Goal: Task Accomplishment & Management: Manage account settings

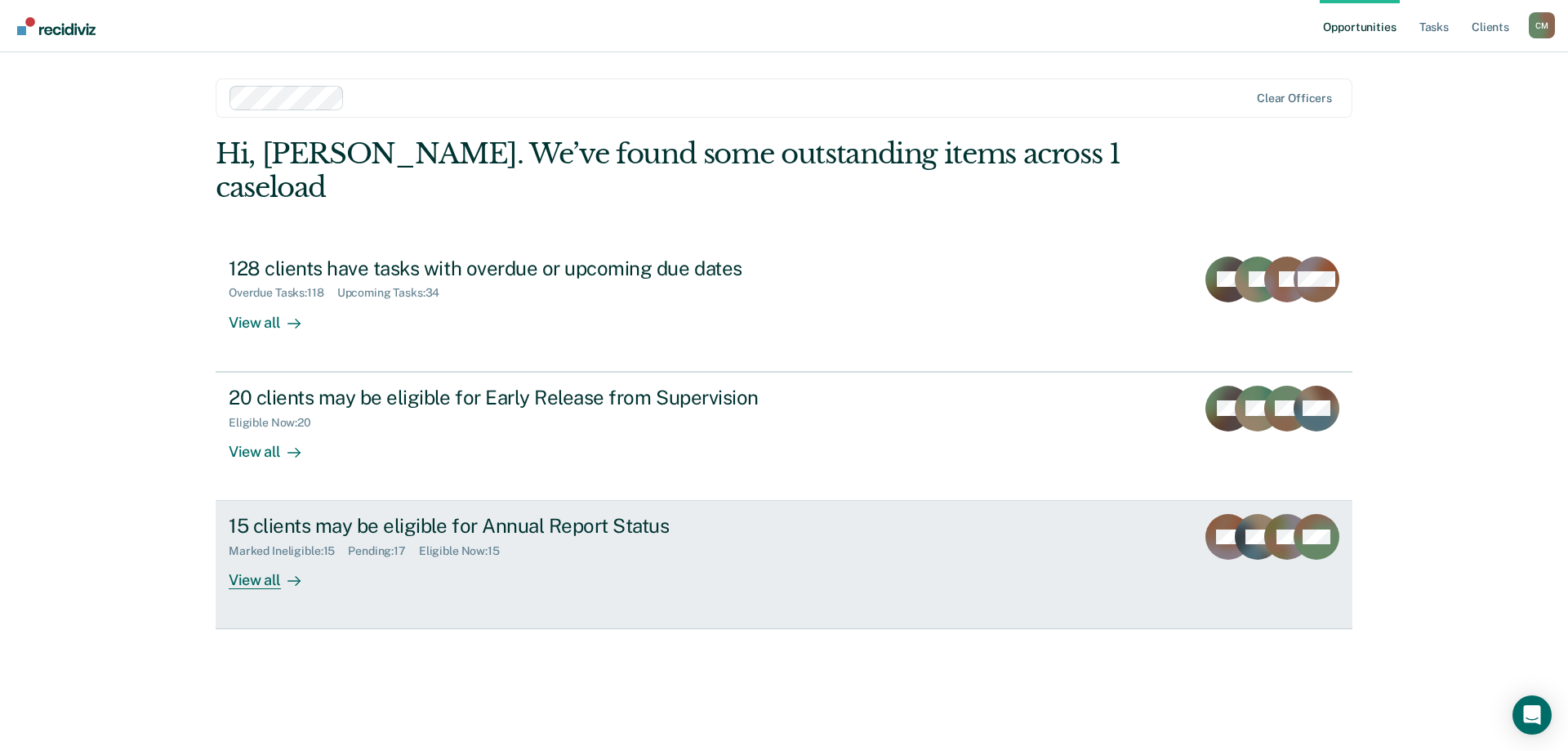
click at [440, 514] on div "15 clients may be eligible for Annual Report Status" at bounding box center [515, 525] width 574 height 23
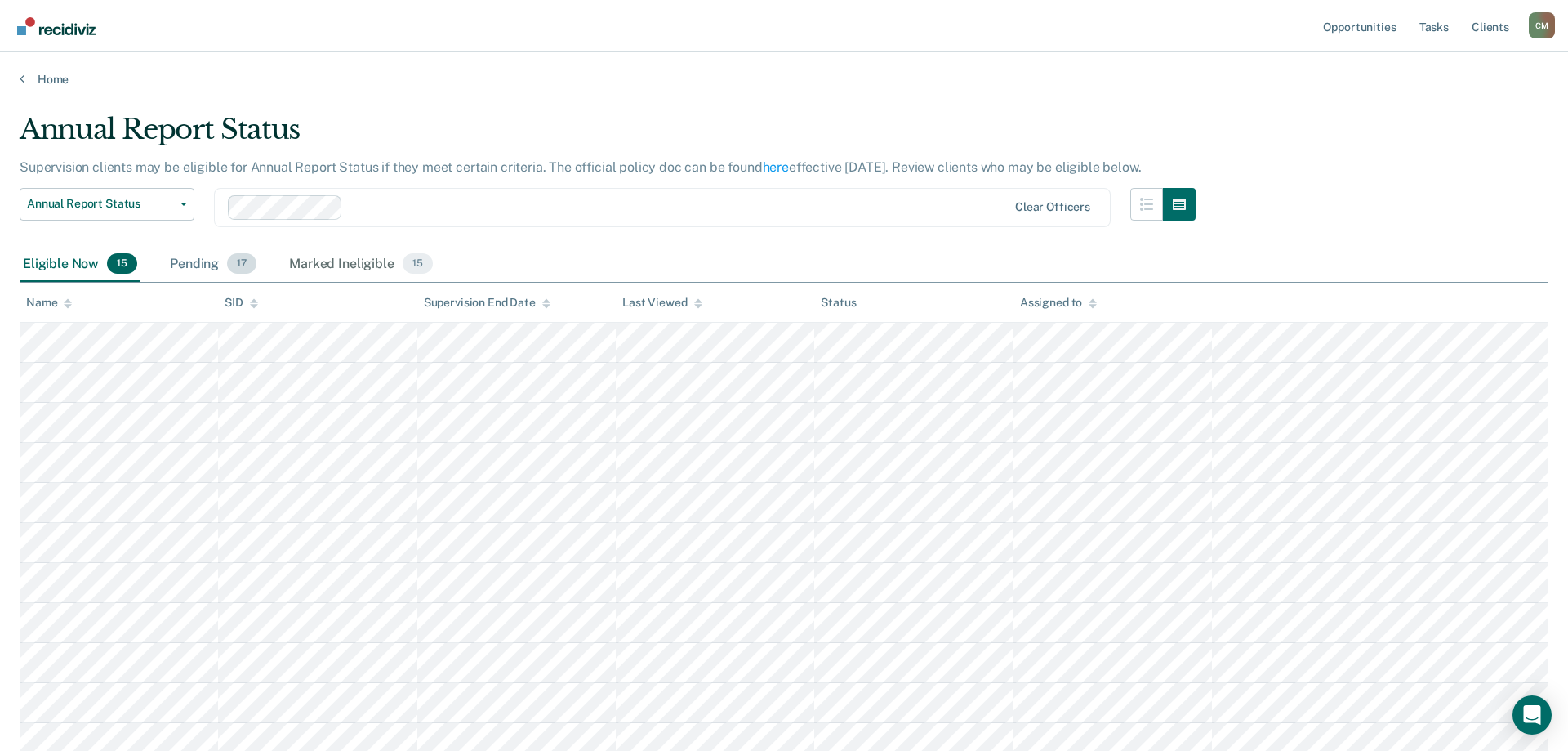
click at [196, 263] on div "Pending 17" at bounding box center [213, 264] width 93 height 36
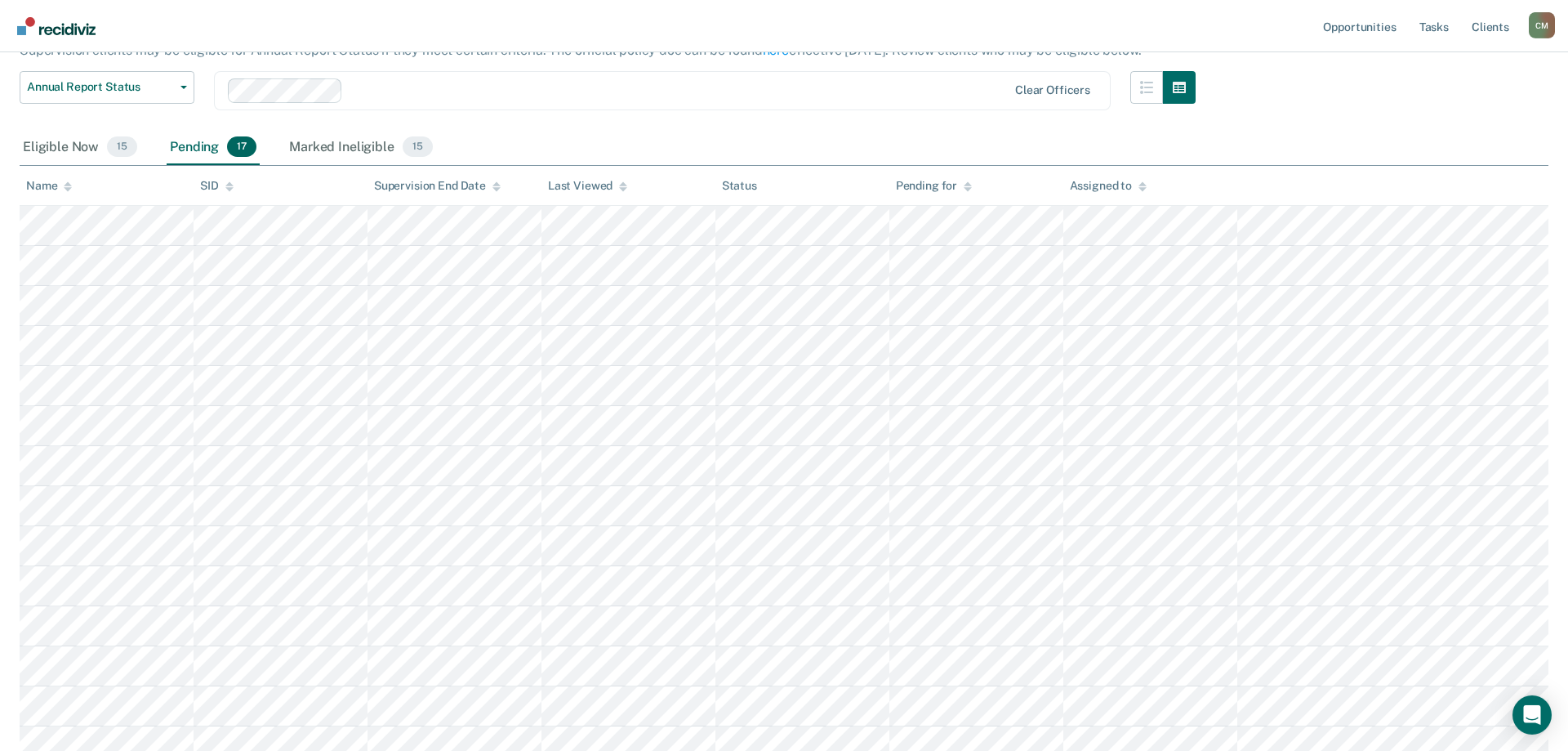
scroll to position [37, 0]
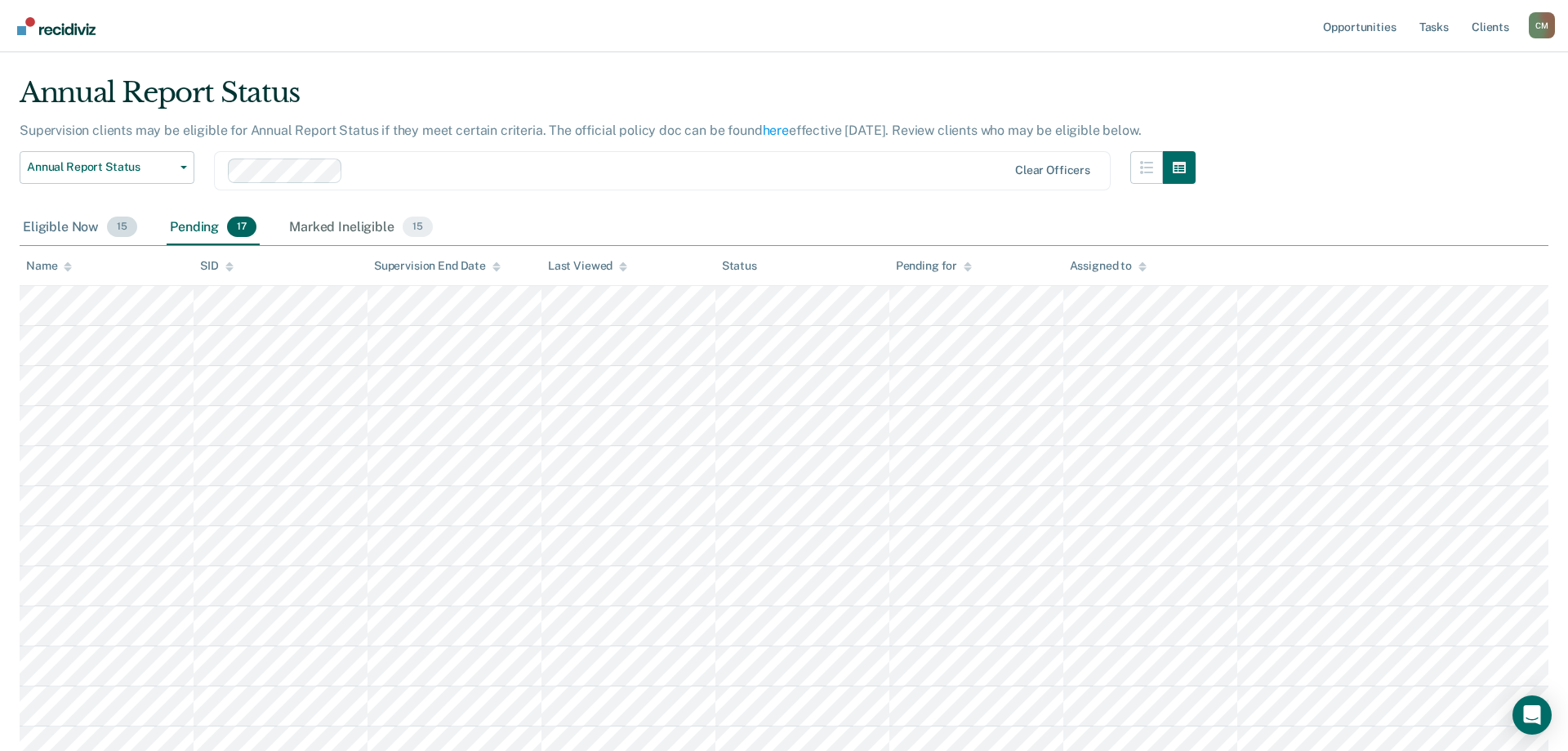
click at [92, 227] on div "Eligible Now 15" at bounding box center [80, 228] width 121 height 36
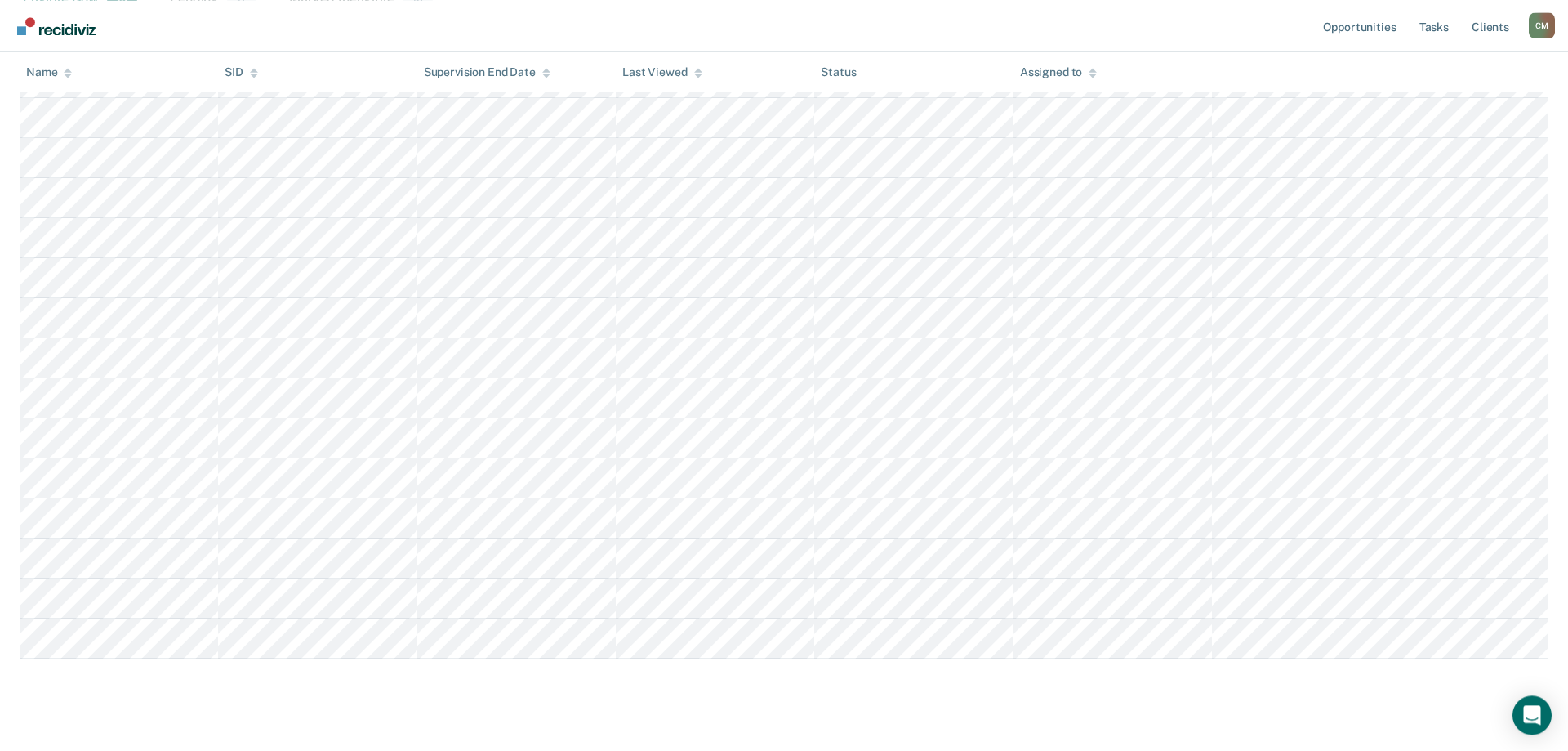
scroll to position [287, 0]
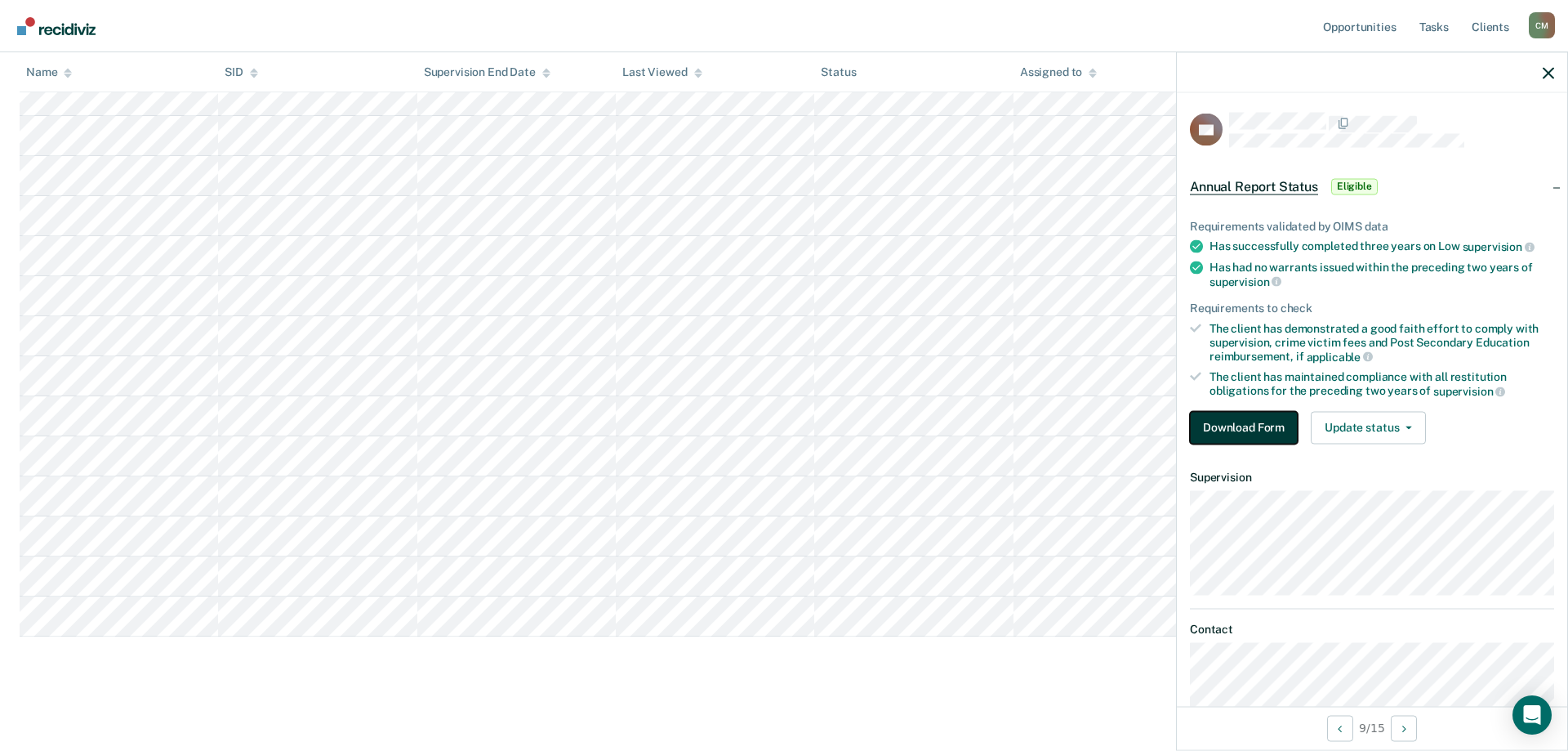
click at [1282, 419] on button "Download Form" at bounding box center [1244, 427] width 108 height 33
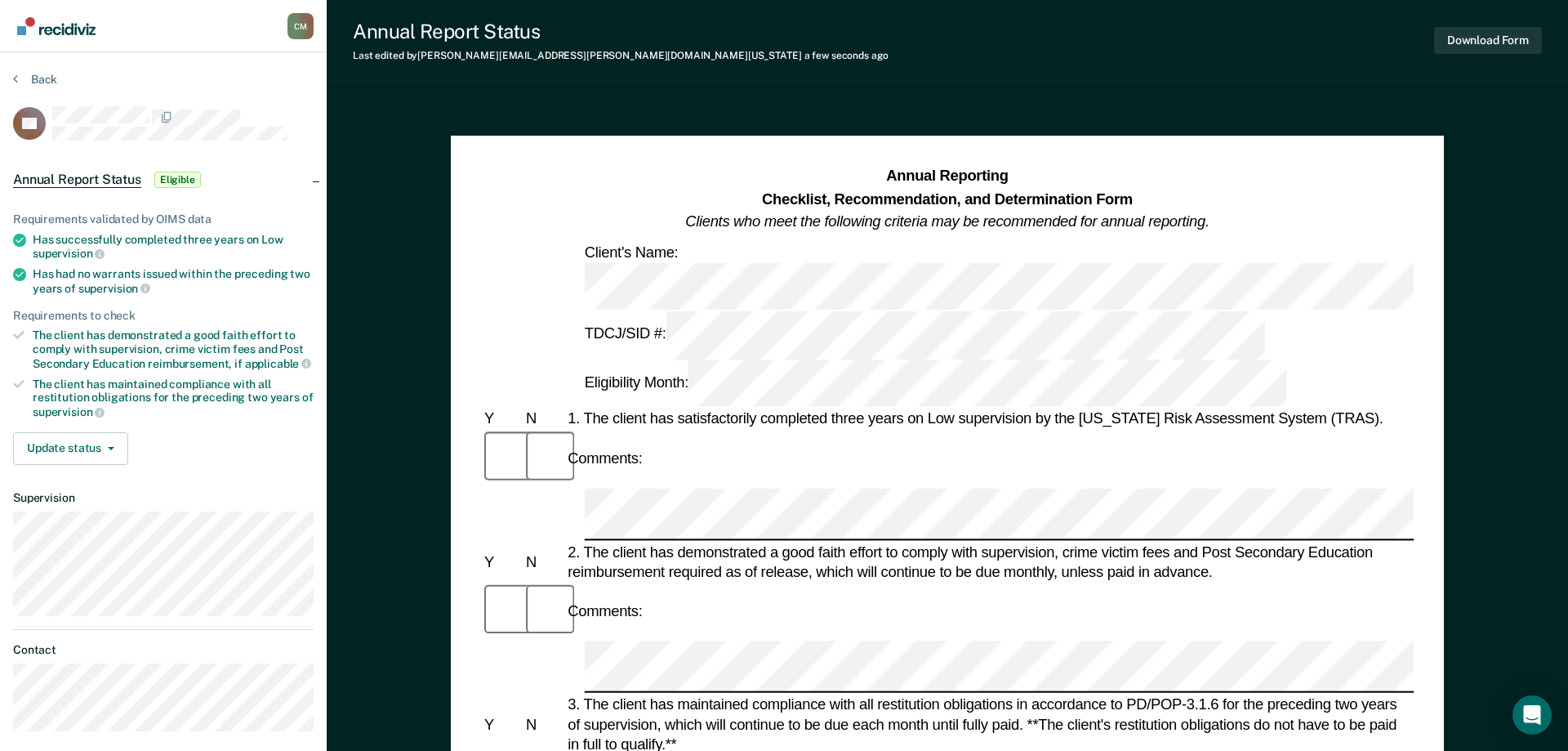
click at [551, 583] on div at bounding box center [544, 611] width 41 height 56
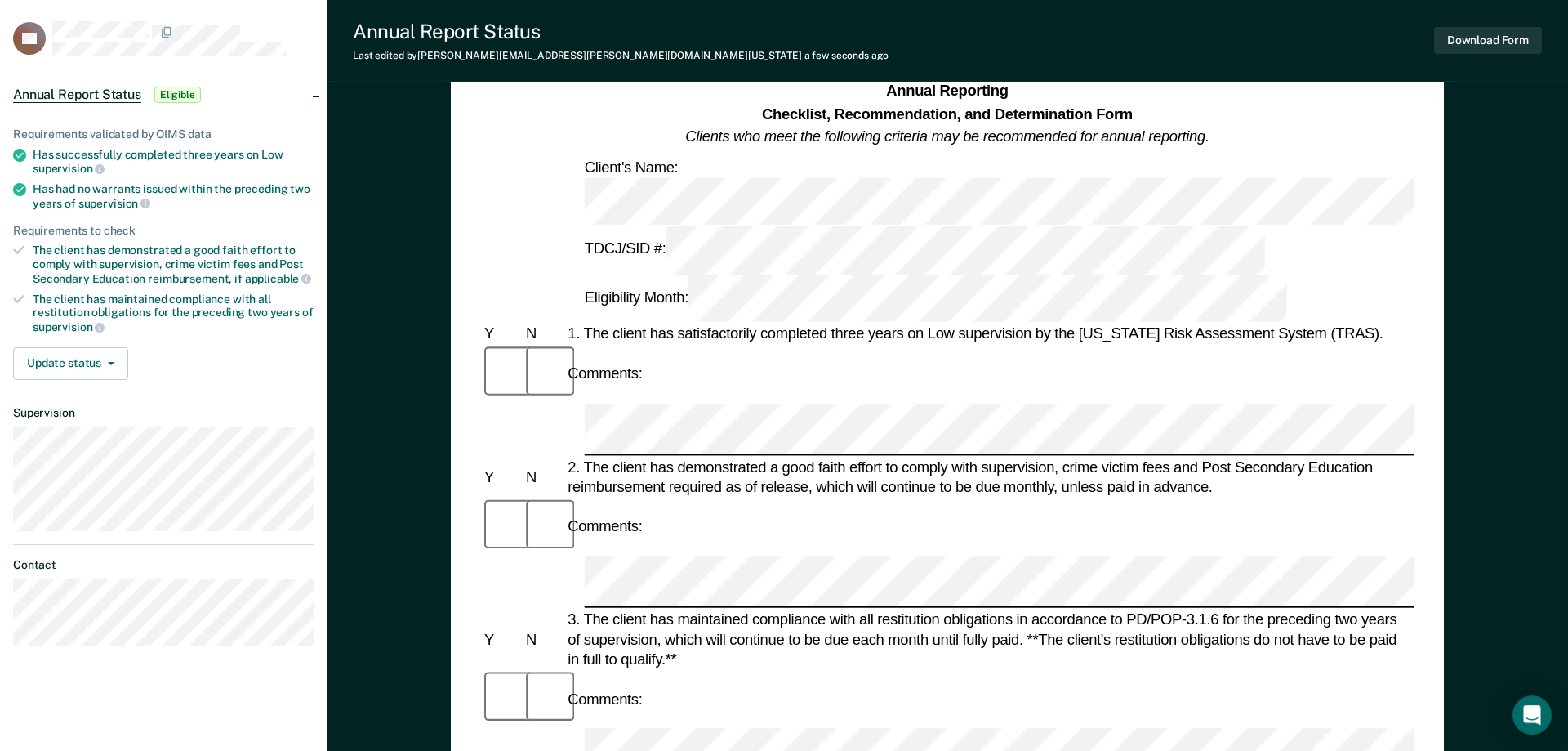
scroll to position [167, 0]
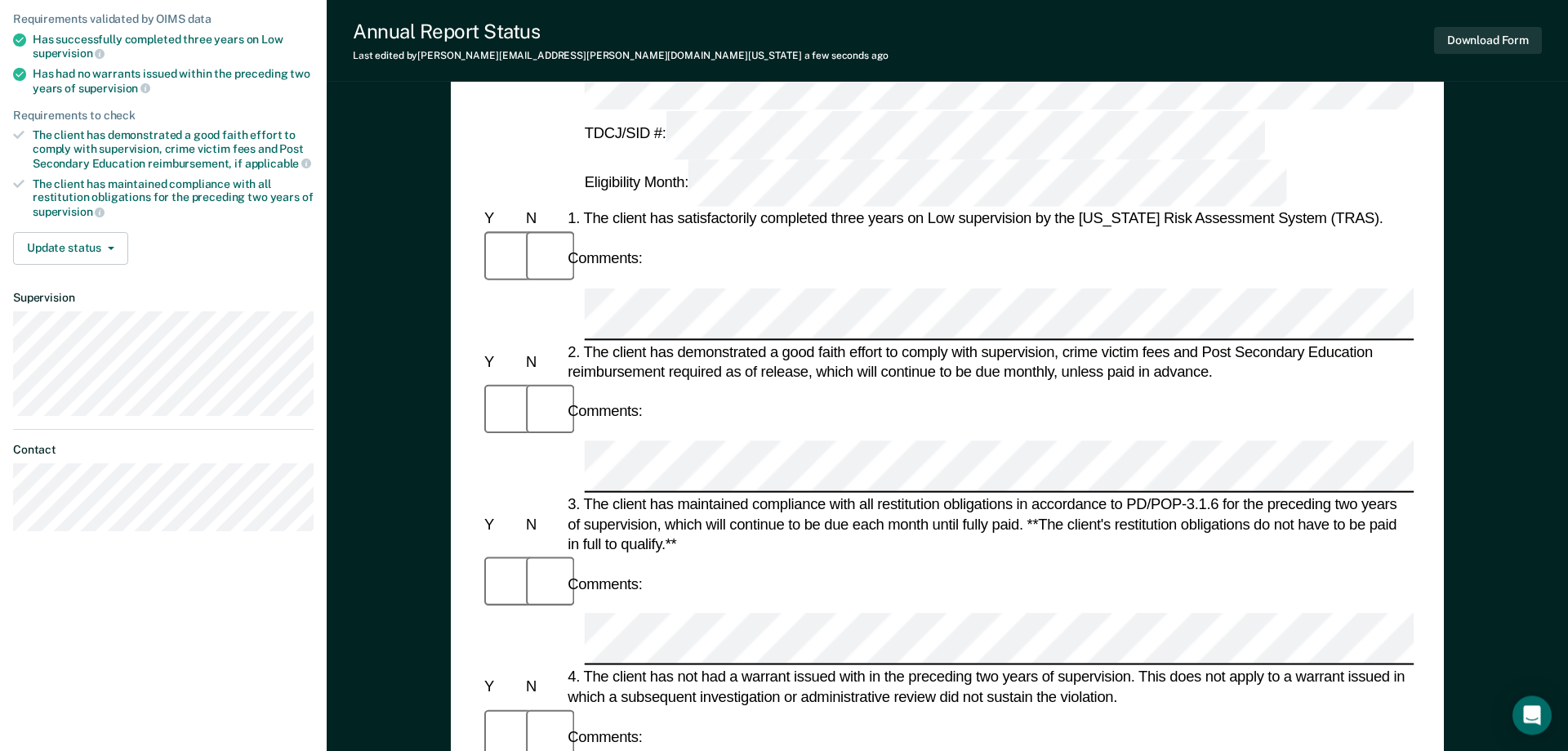
scroll to position [57, 0]
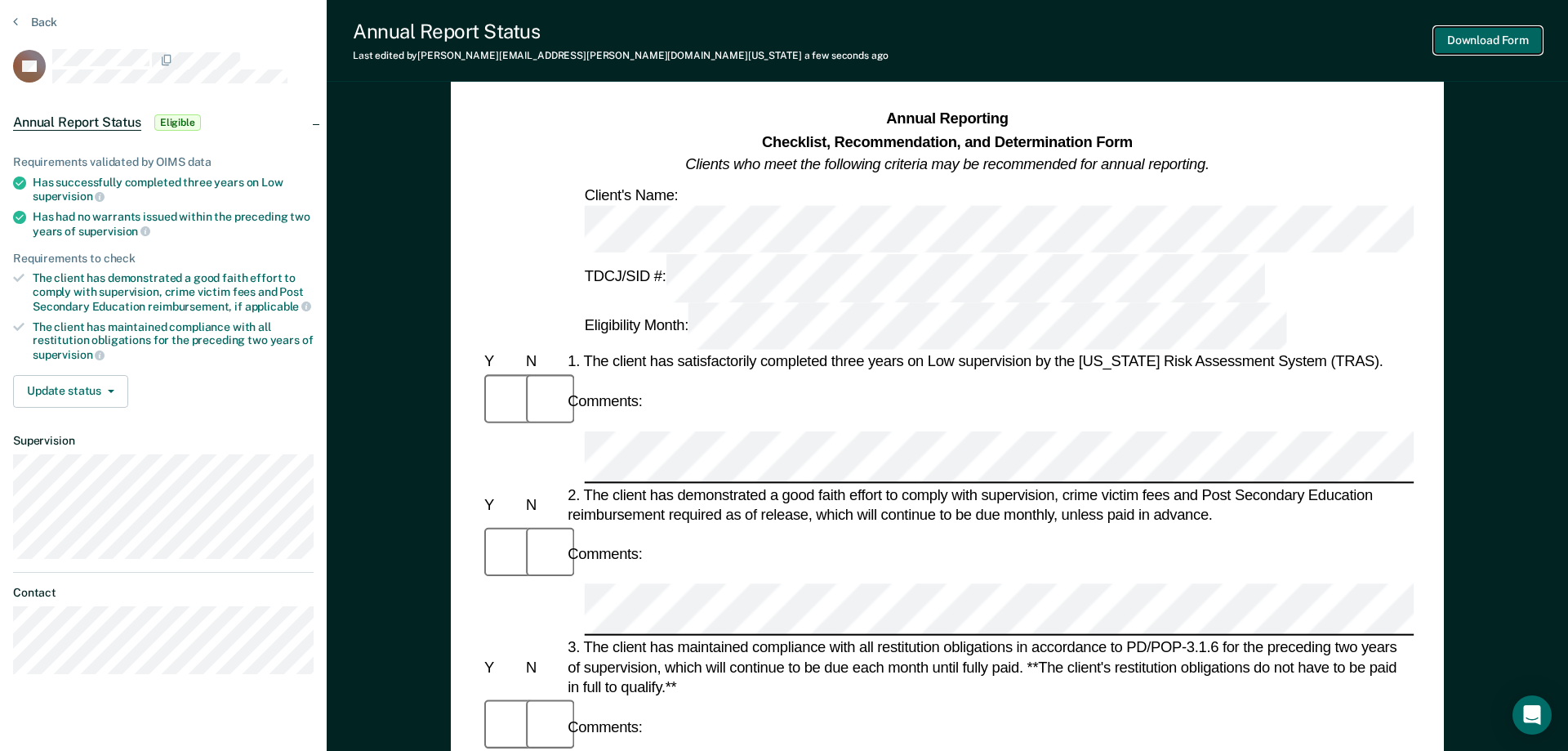
click at [1477, 35] on button "Download Form" at bounding box center [1487, 40] width 108 height 27
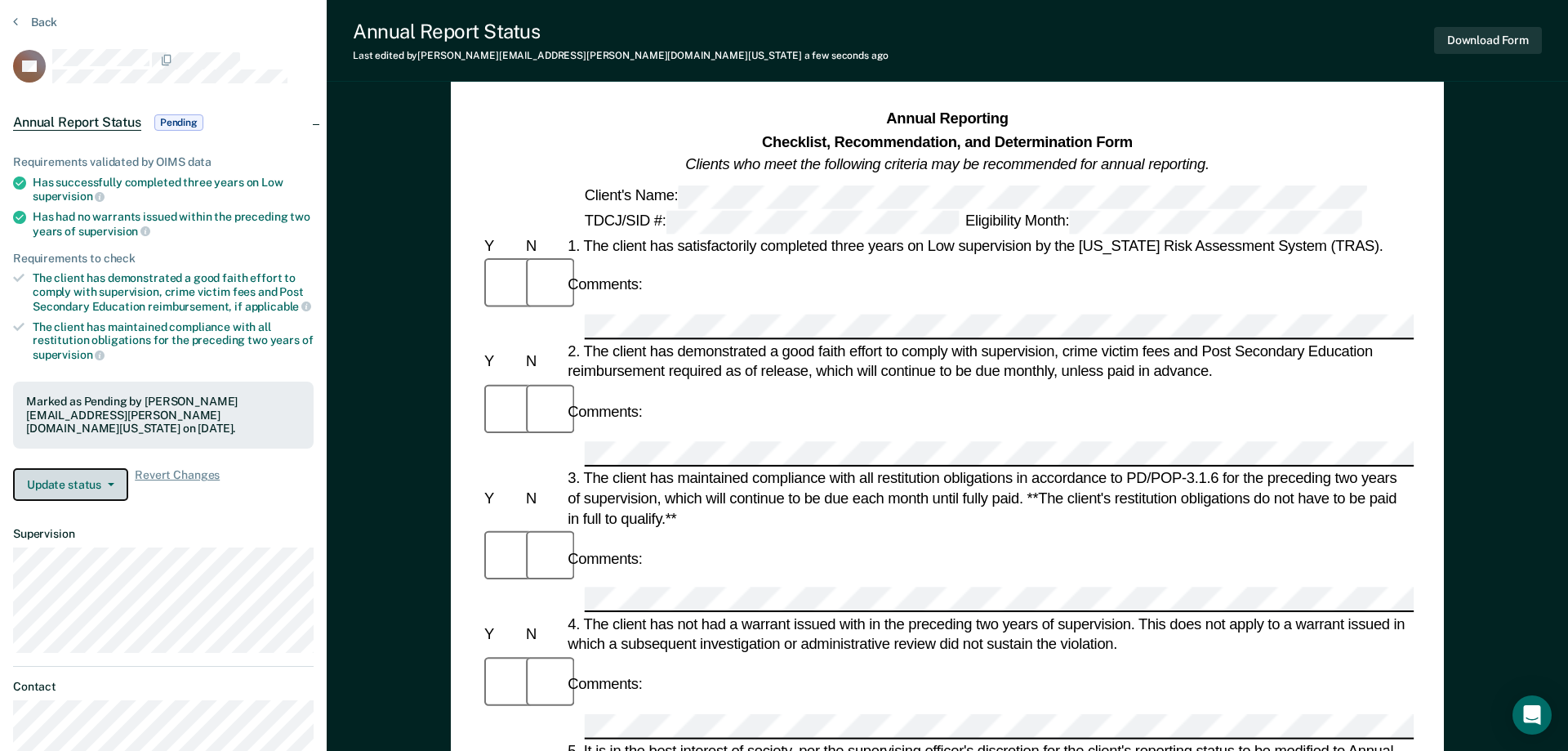
click at [85, 468] on button "Update status" at bounding box center [70, 484] width 115 height 33
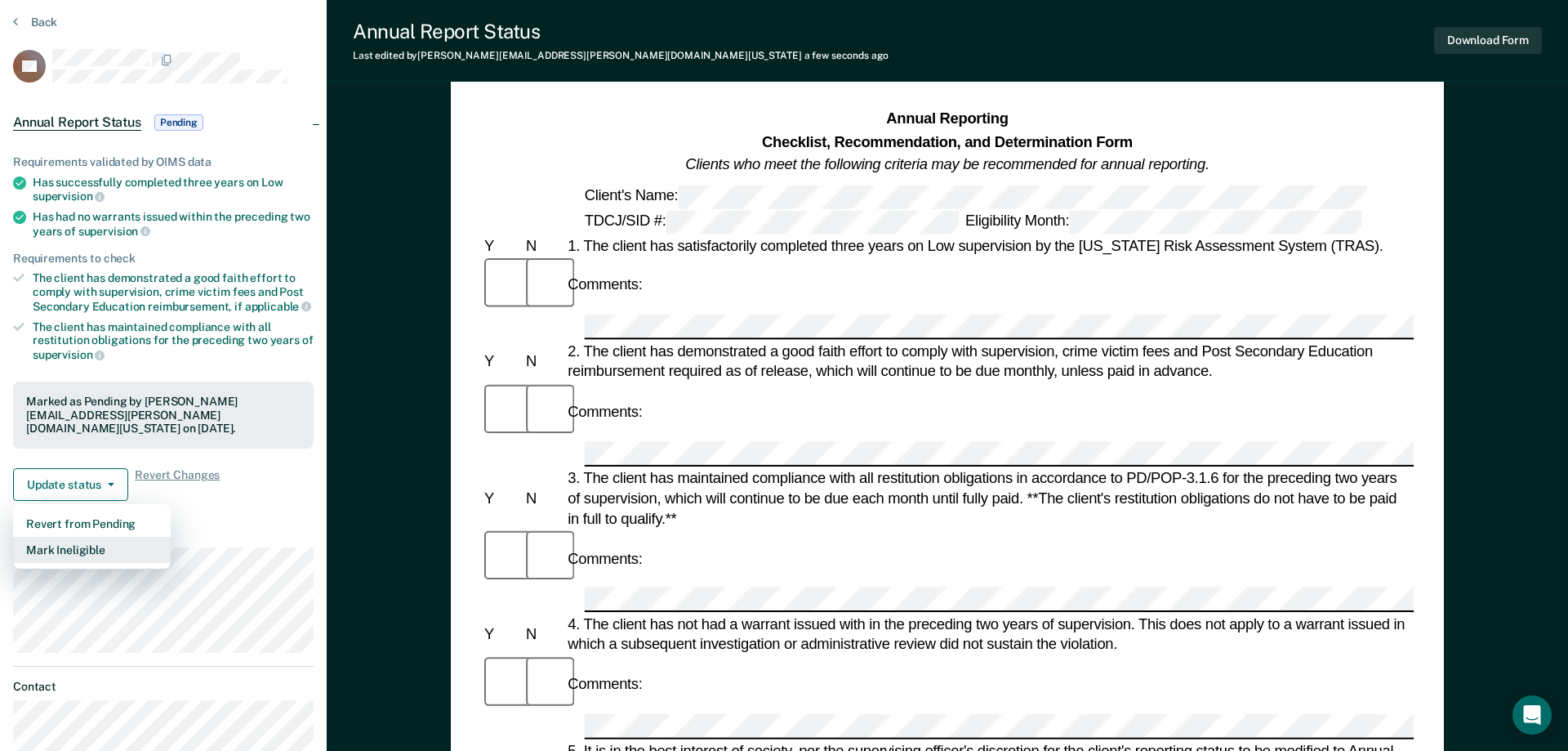
click at [107, 537] on button "Mark Ineligible" at bounding box center [92, 549] width 157 height 26
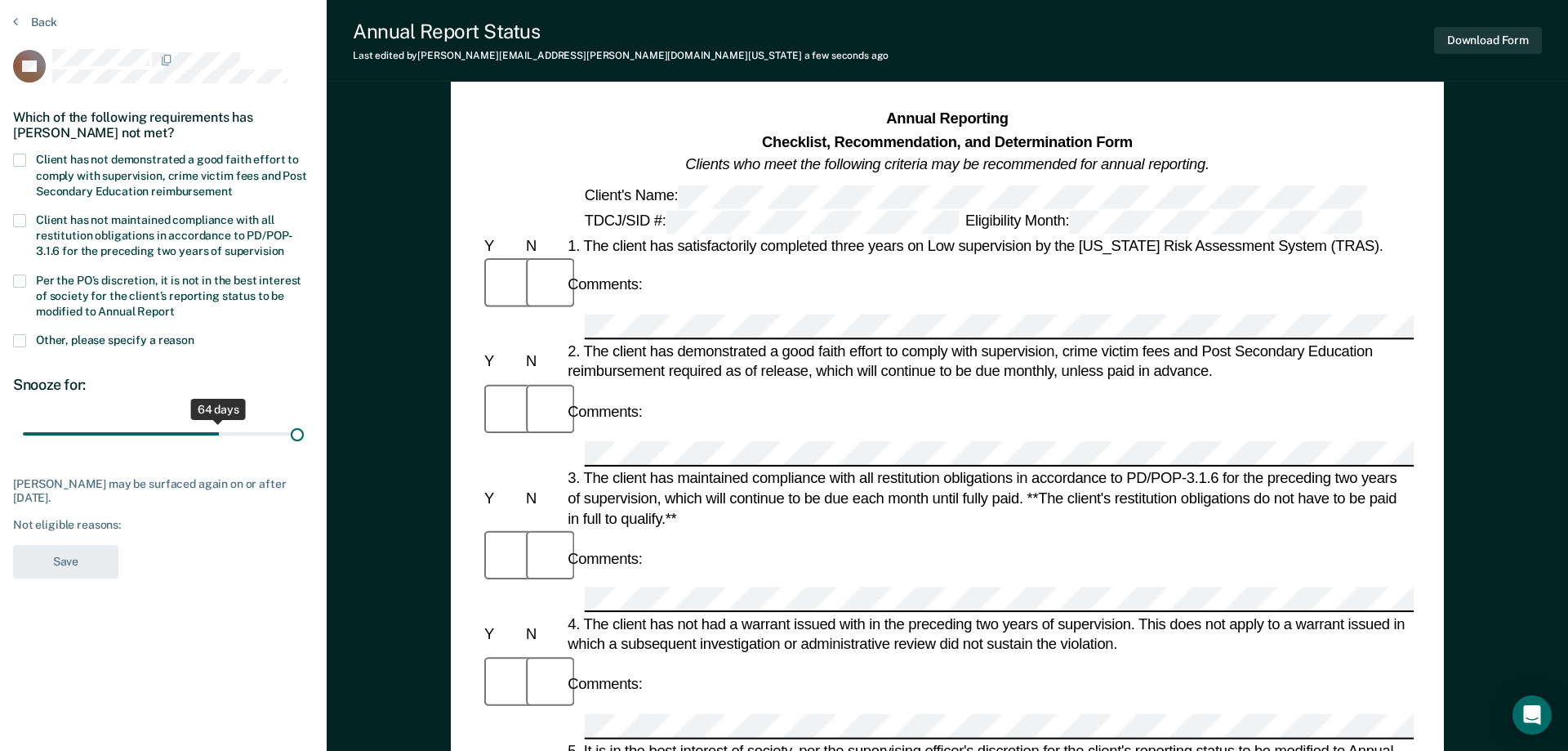
drag, startPoint x: 120, startPoint y: 432, endPoint x: 302, endPoint y: 425, distance: 182.1
type input "90"
click at [302, 425] on input "range" at bounding box center [163, 434] width 281 height 28
click at [313, 422] on div "90 days" at bounding box center [163, 435] width 301 height 31
click at [22, 151] on div "Which of the following requirements has [PERSON_NAME] not met?" at bounding box center [163, 125] width 301 height 57
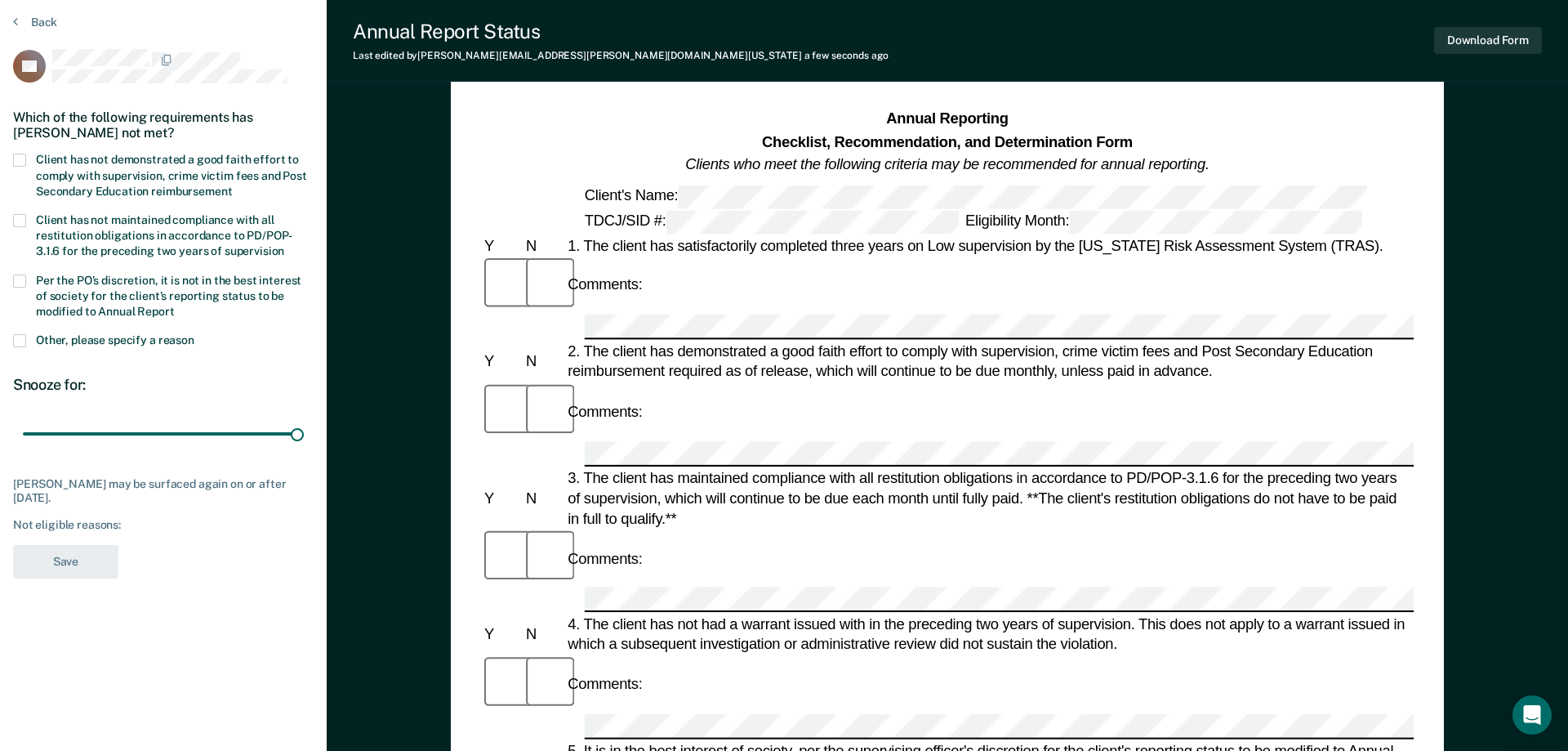
click at [22, 158] on span at bounding box center [20, 160] width 13 height 13
click at [231, 186] on input "Client has not demonstrated a good faith effort to comply with supervision, cri…" at bounding box center [231, 186] width 0 height 0
click at [9, 278] on section "Back DS Which of the following requirements has [PERSON_NAME] not met? Client h…" at bounding box center [163, 302] width 327 height 613
click at [22, 275] on span at bounding box center [20, 281] width 13 height 13
click at [174, 306] on input "Per the PO’s discretion, it is not in the best interest of society for the clie…" at bounding box center [174, 306] width 0 height 0
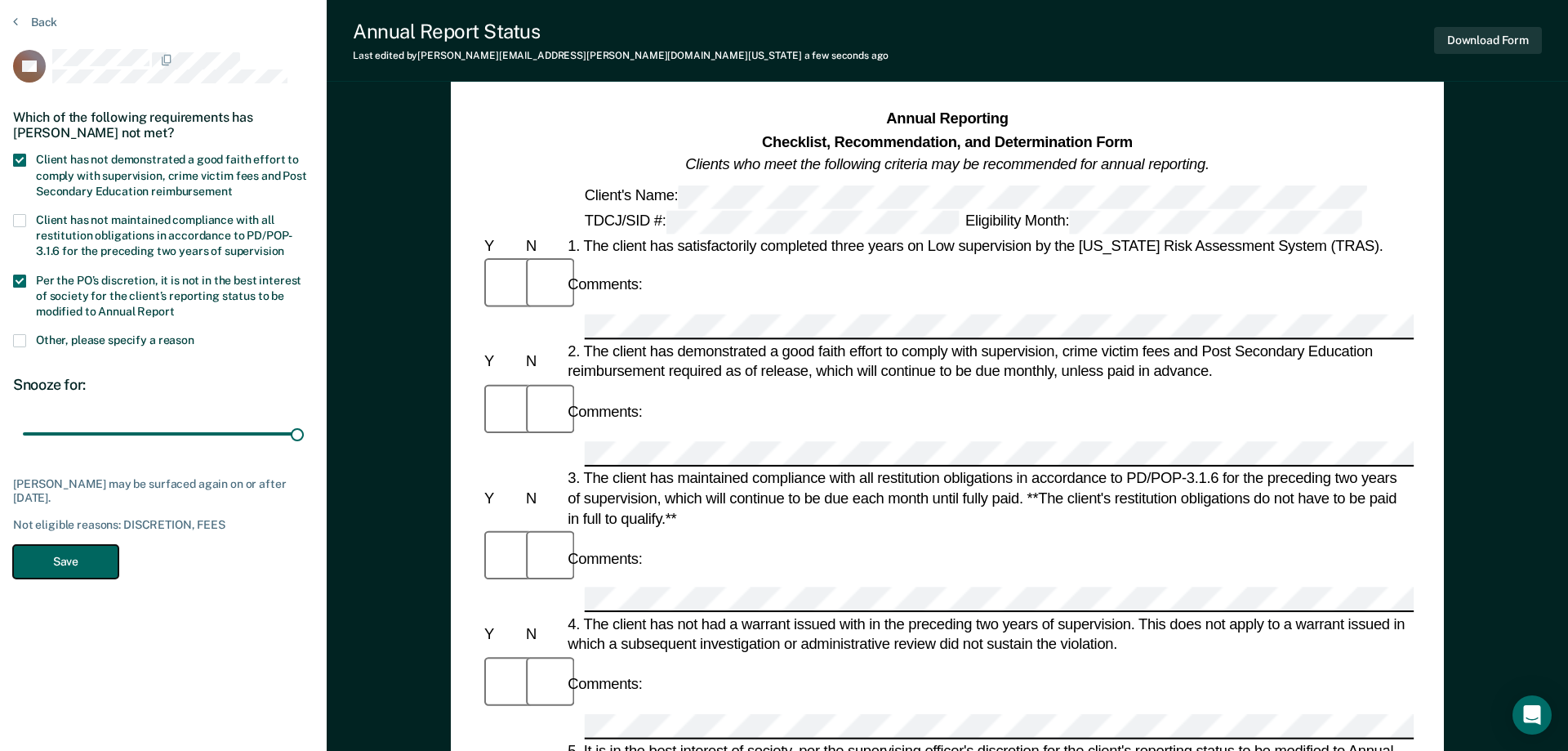
click at [88, 557] on button "Save" at bounding box center [66, 562] width 105 height 34
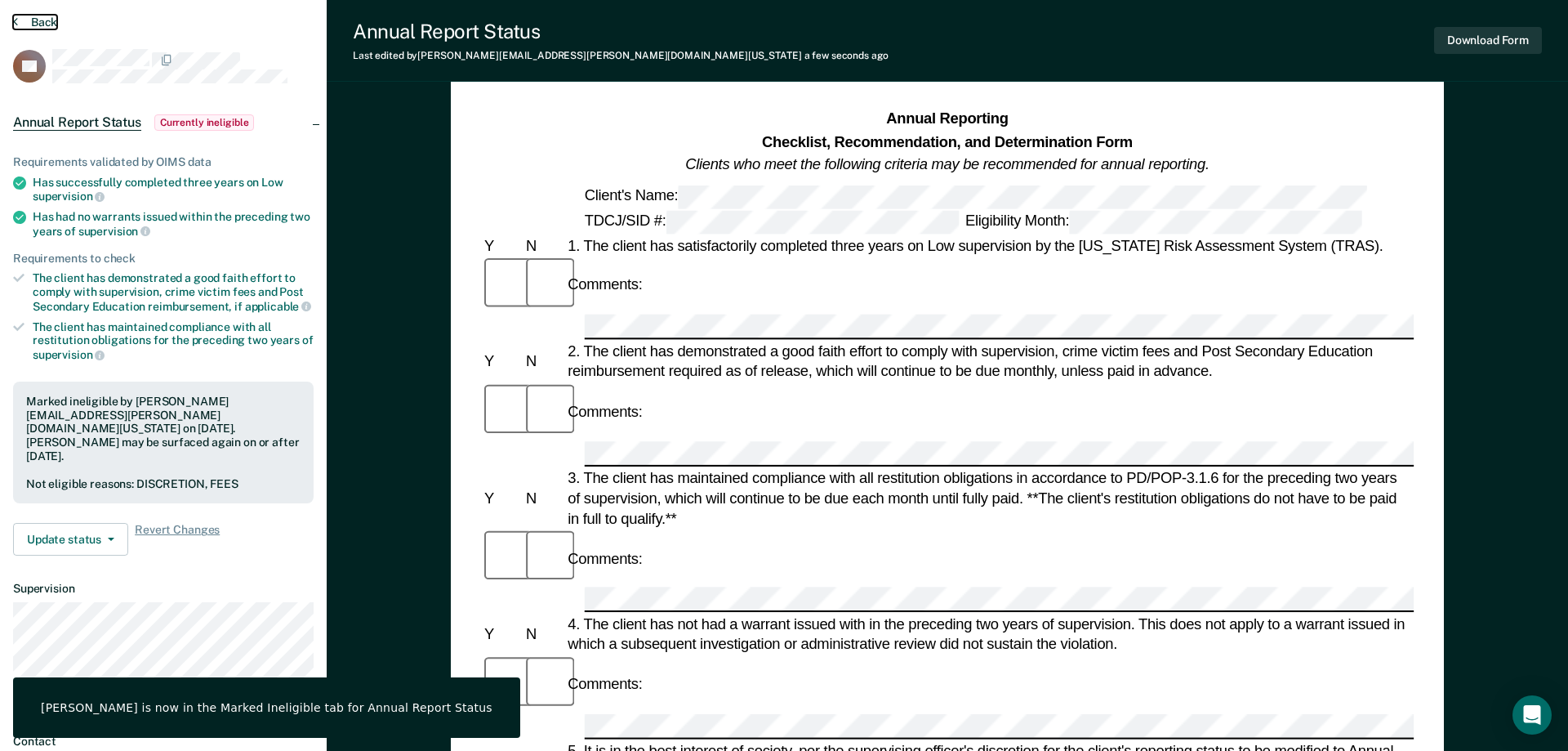
click at [35, 23] on button "Back" at bounding box center [35, 23] width 44 height 15
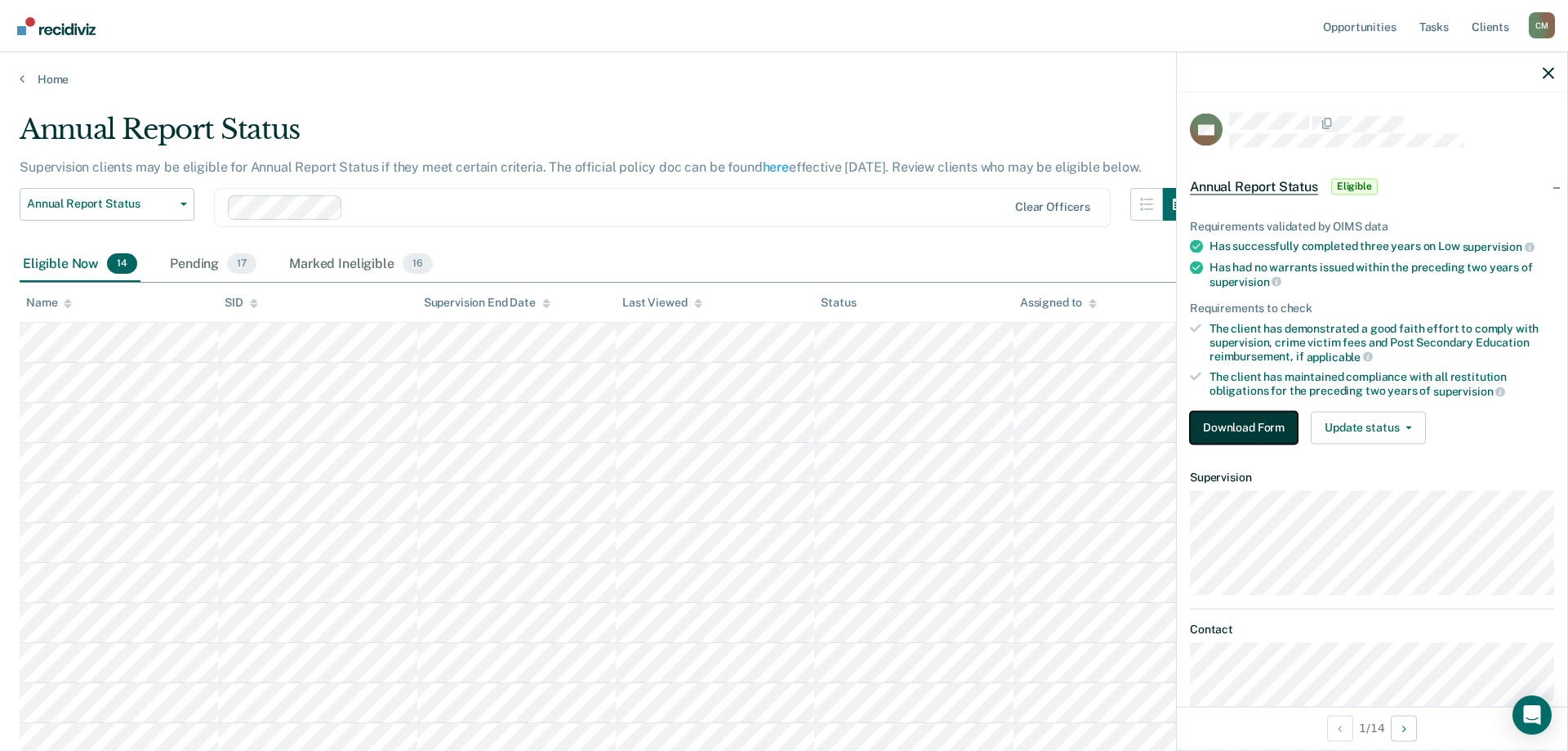
click at [1287, 428] on button "Download Form" at bounding box center [1244, 427] width 108 height 33
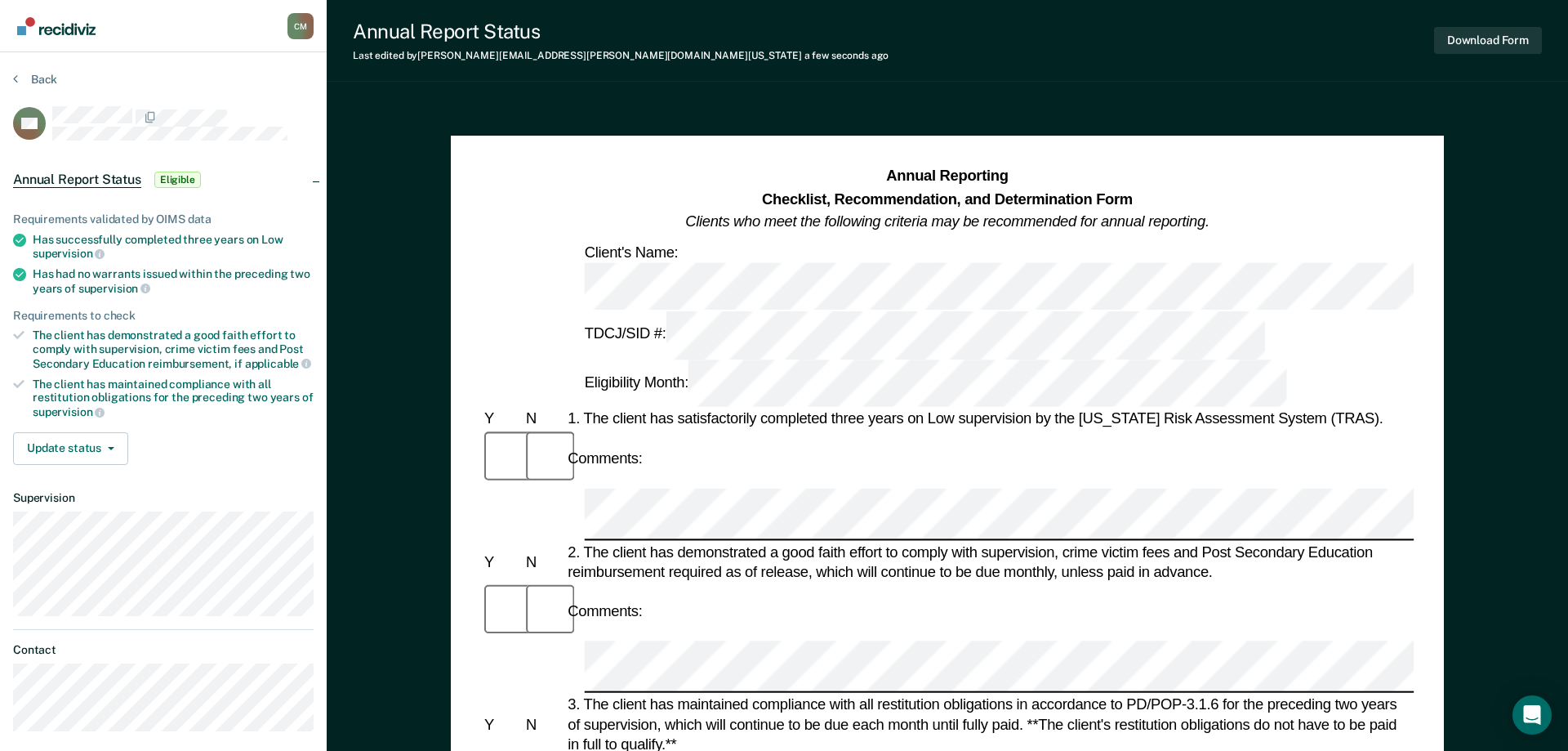
click at [96, 450] on button "Update status" at bounding box center [70, 448] width 115 height 33
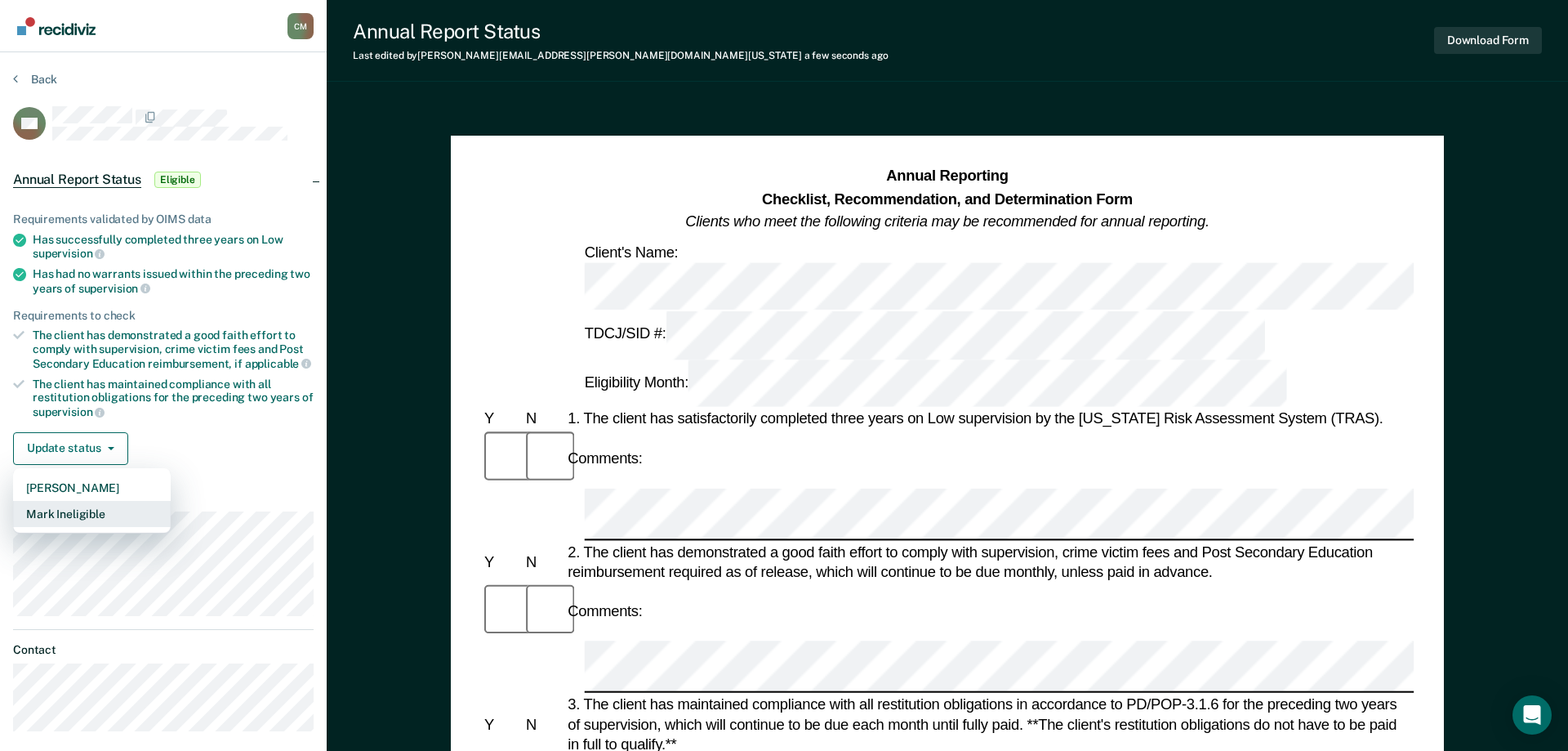
click at [92, 509] on button "Mark Ineligible" at bounding box center [92, 514] width 157 height 26
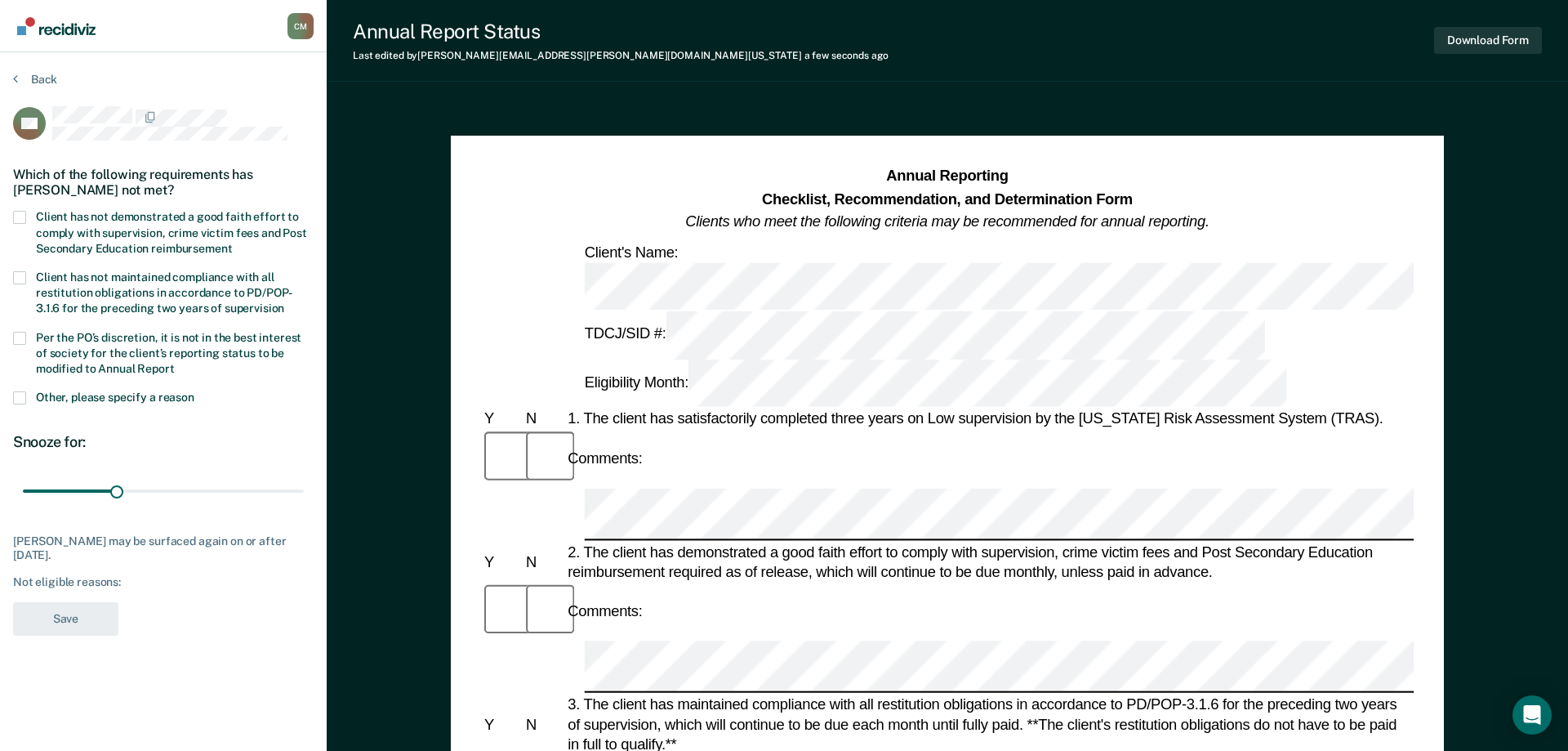
click at [23, 216] on span at bounding box center [20, 218] width 13 height 13
click at [231, 243] on input "Client has not demonstrated a good faith effort to comply with supervision, cri…" at bounding box center [231, 243] width 0 height 0
click at [18, 334] on span at bounding box center [20, 338] width 13 height 13
click at [174, 363] on input "Per the PO’s discretion, it is not in the best interest of society for the clie…" at bounding box center [174, 363] width 0 height 0
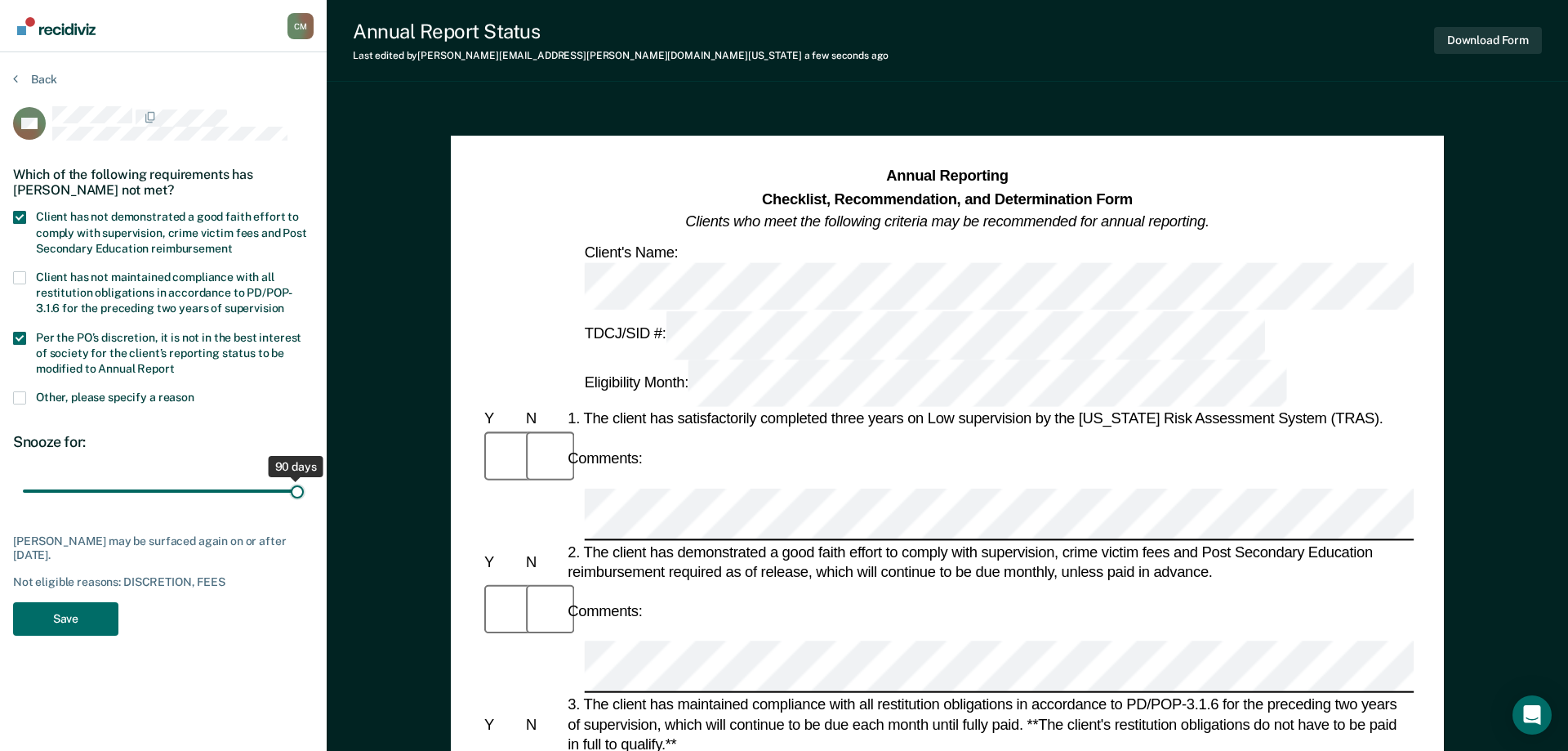
drag, startPoint x: 115, startPoint y: 487, endPoint x: 312, endPoint y: 490, distance: 197.0
type input "90"
click at [304, 490] on input "range" at bounding box center [163, 491] width 281 height 28
click at [1483, 42] on button "Download Form" at bounding box center [1487, 40] width 108 height 27
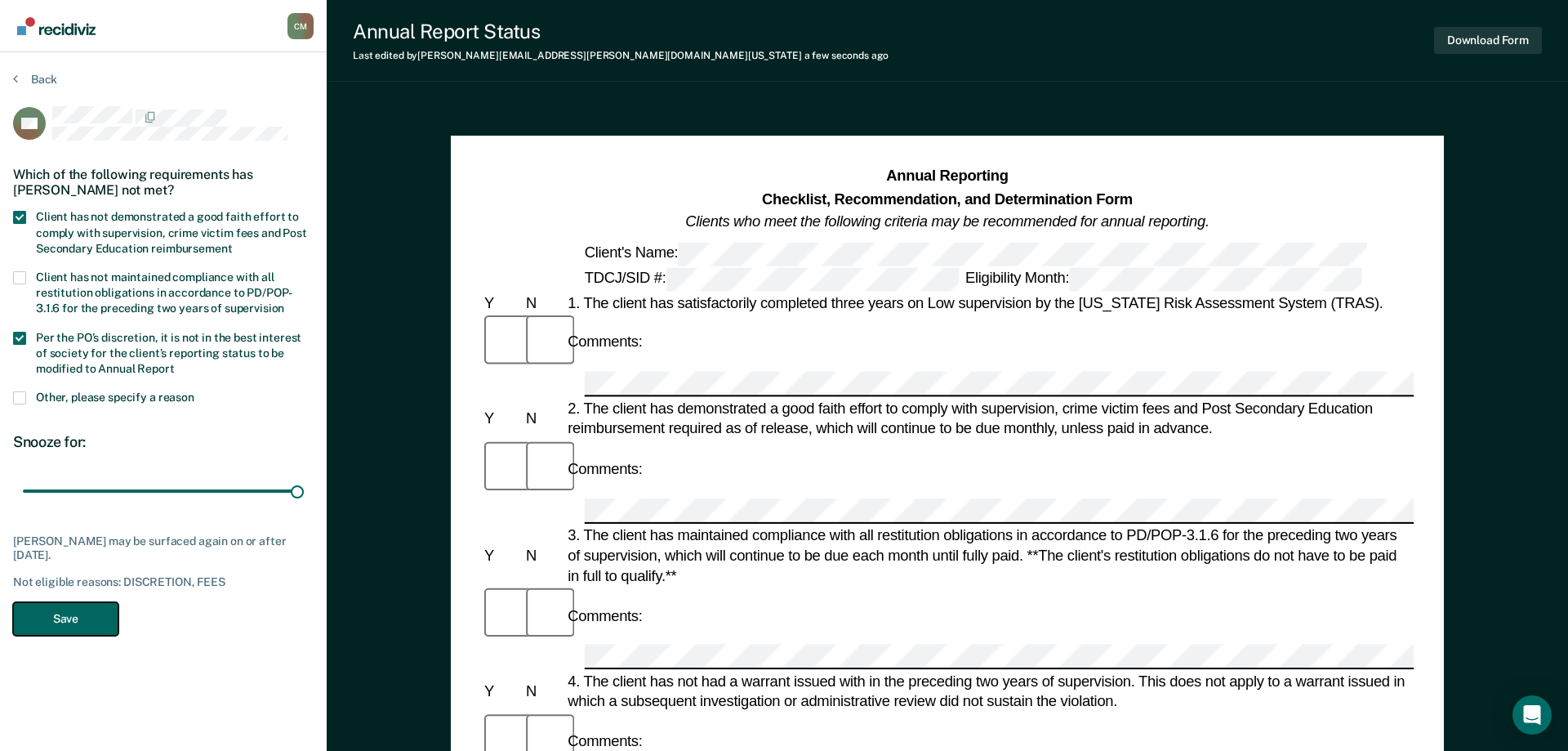
click at [63, 615] on button "Save" at bounding box center [66, 619] width 105 height 34
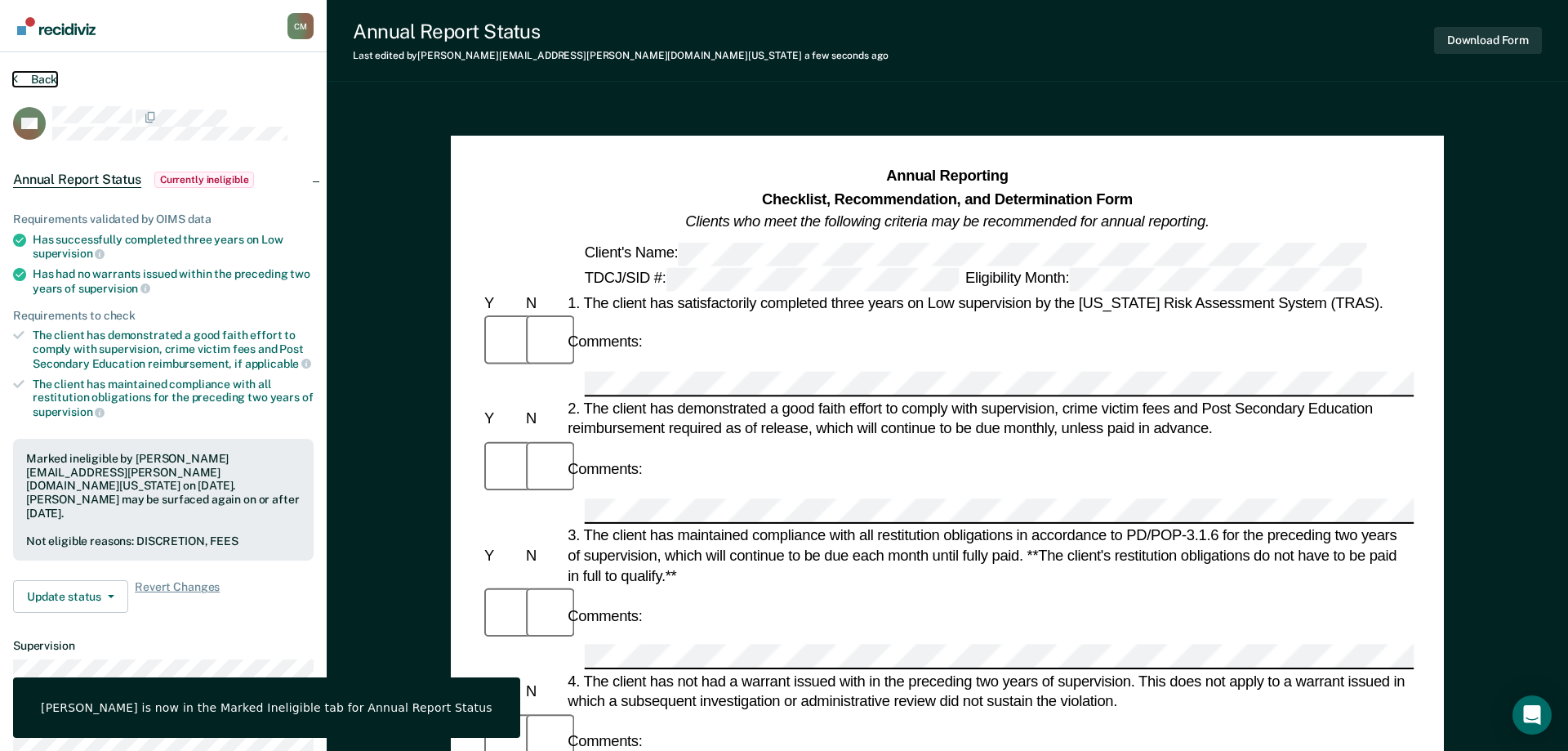
click at [41, 79] on button "Back" at bounding box center [35, 80] width 44 height 15
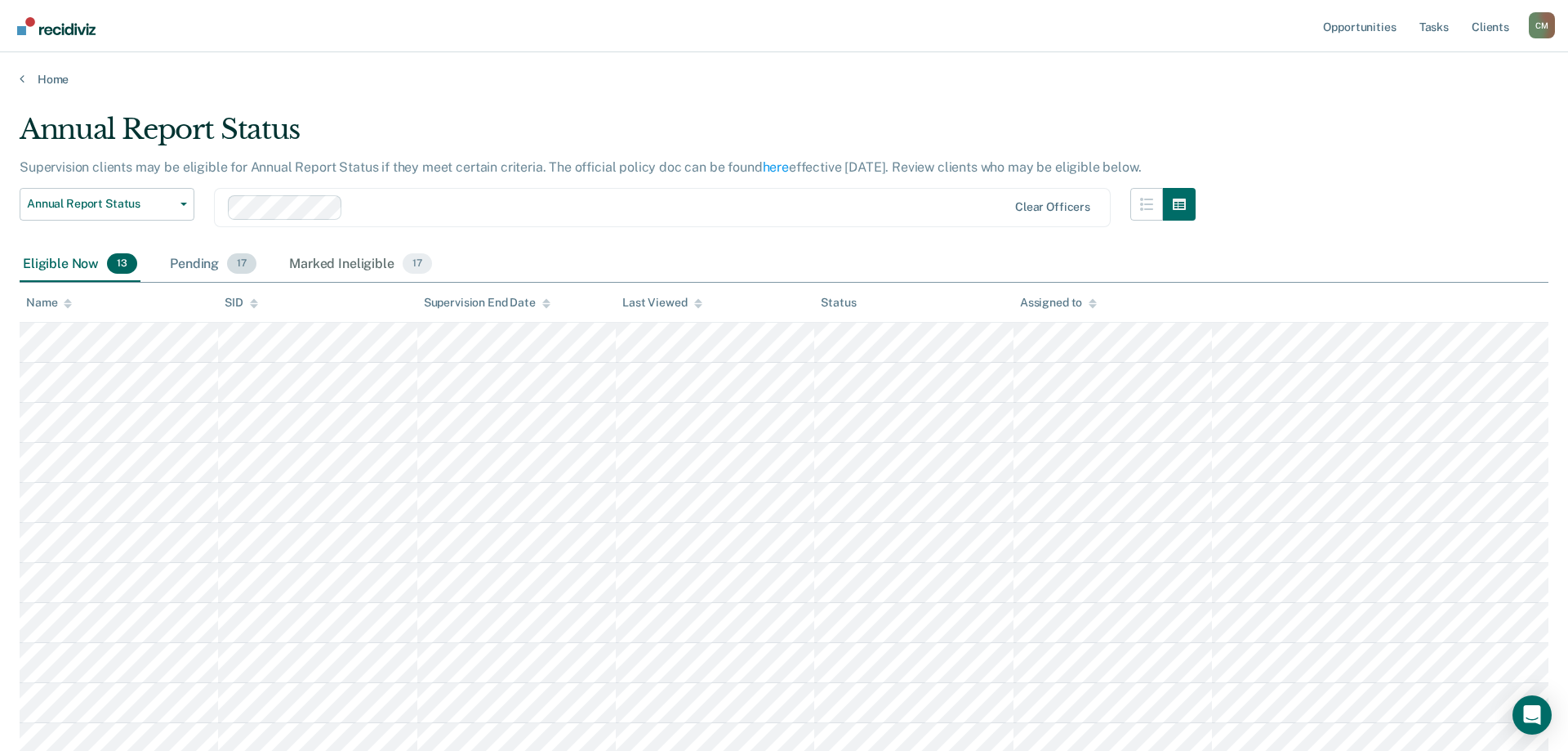
click at [202, 268] on div "Pending 17" at bounding box center [213, 264] width 93 height 36
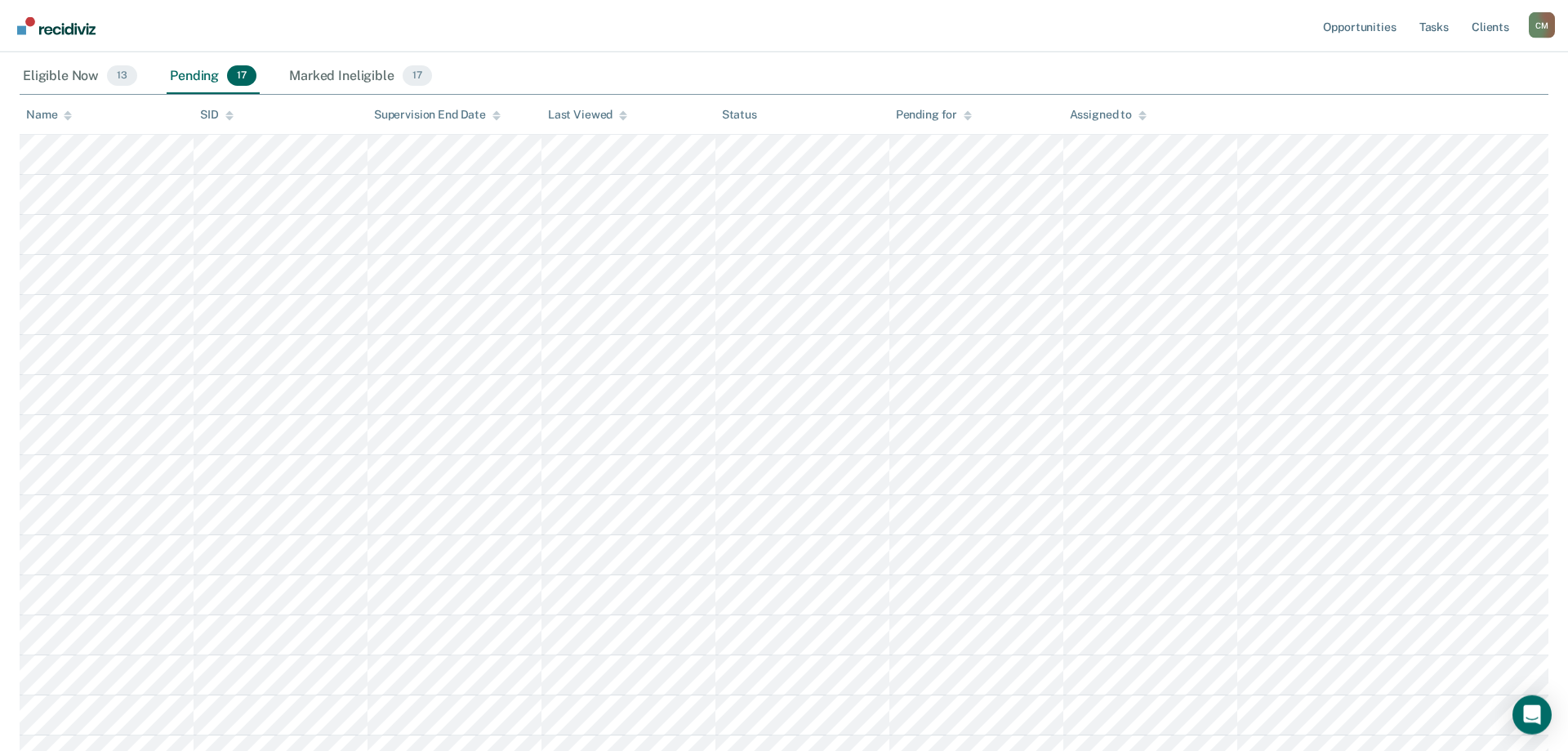
scroll to position [167, 0]
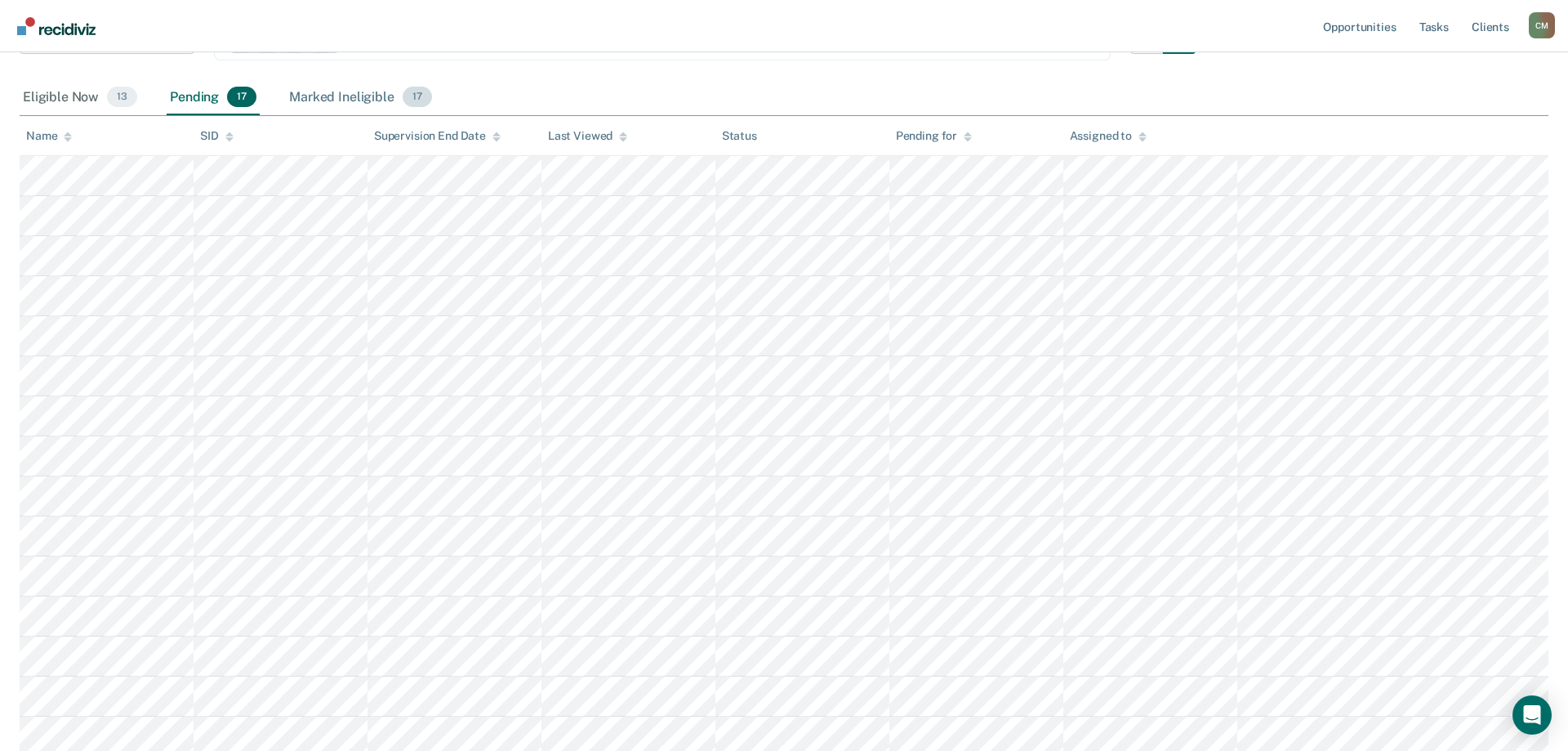
click at [348, 91] on div "Marked Ineligible 17" at bounding box center [360, 98] width 149 height 36
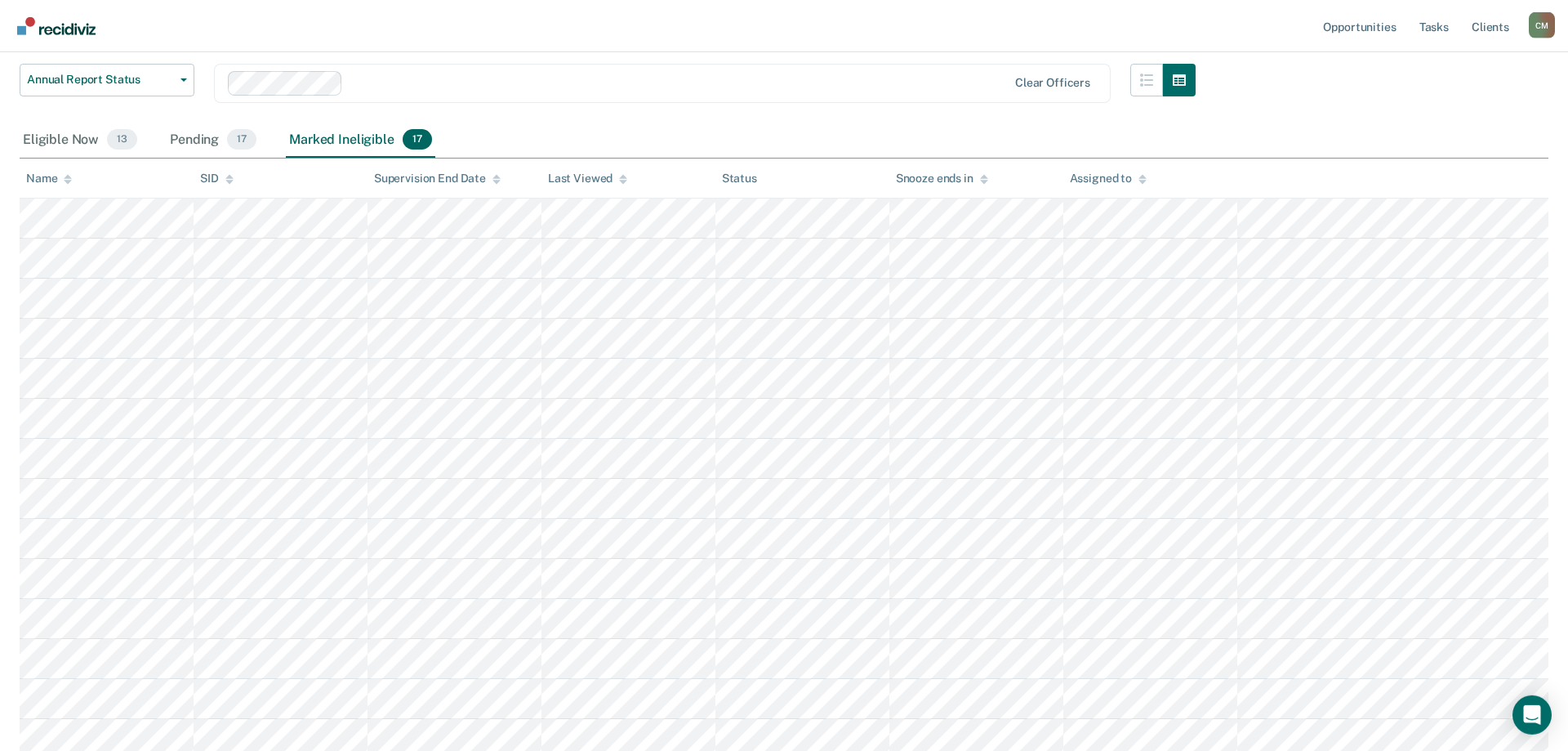
scroll to position [120, 0]
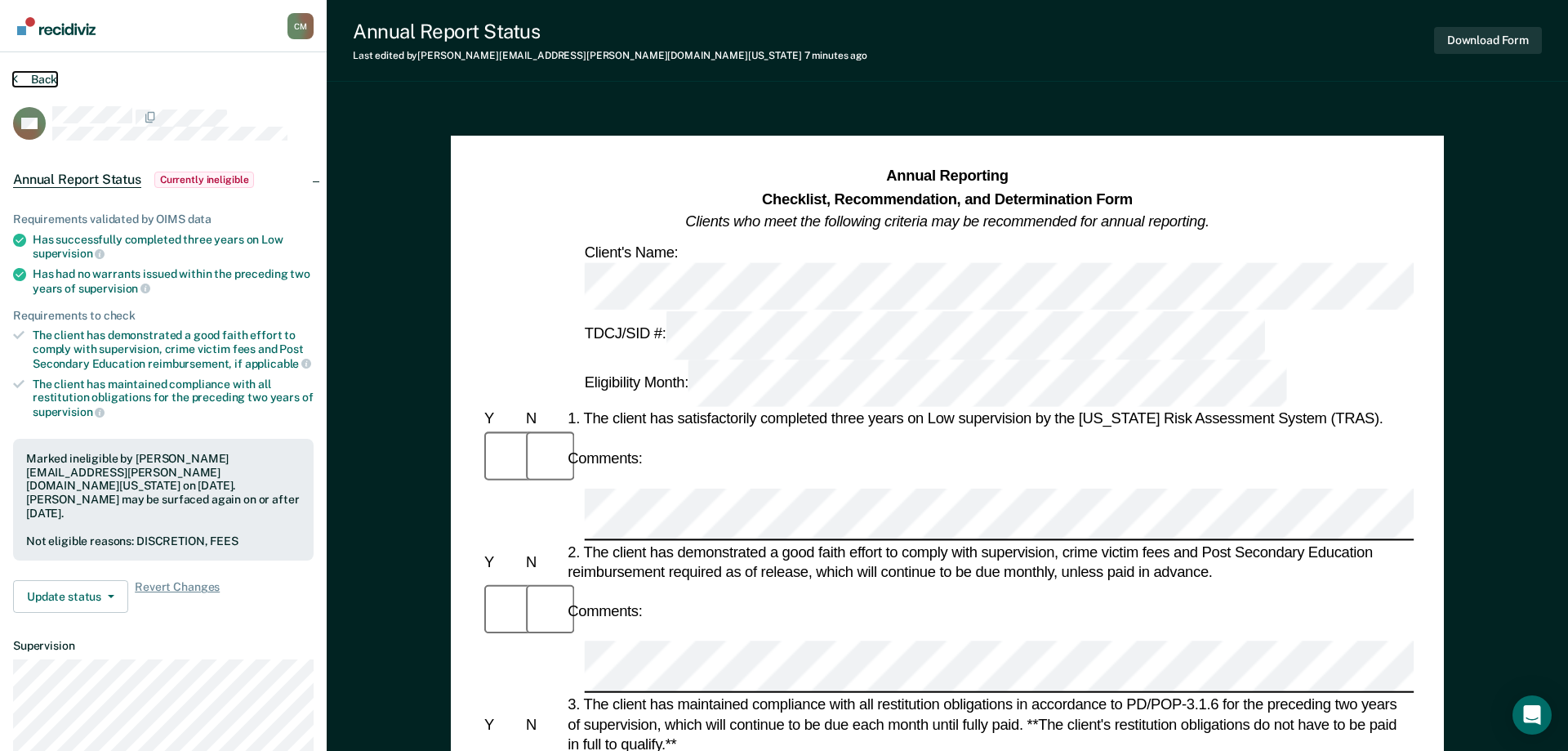
click at [21, 78] on button "Back" at bounding box center [35, 80] width 44 height 15
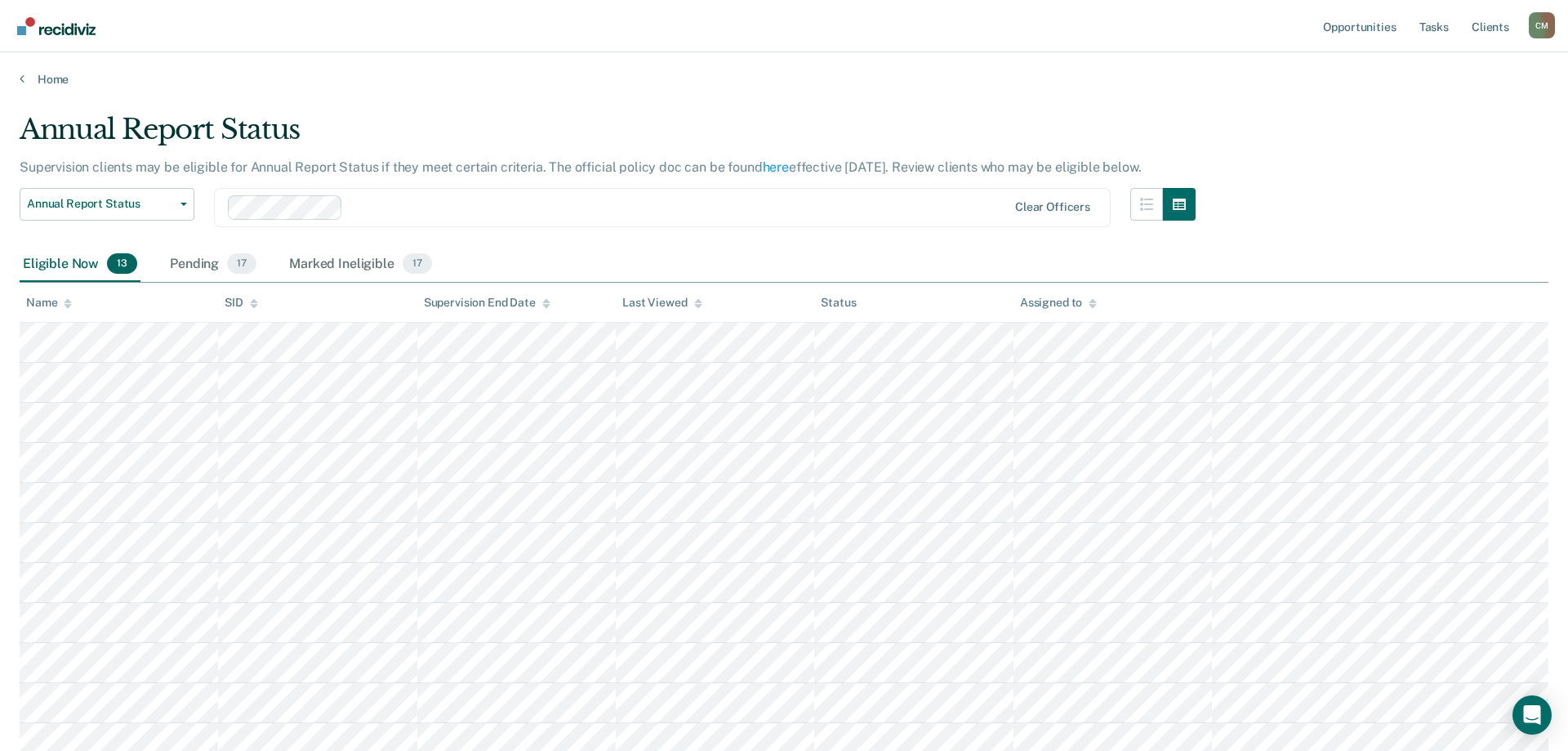
click at [71, 257] on div "Eligible Now 13" at bounding box center [80, 264] width 121 height 36
click at [67, 302] on icon at bounding box center [67, 300] width 8 height 4
click at [67, 303] on icon at bounding box center [67, 303] width 8 height 10
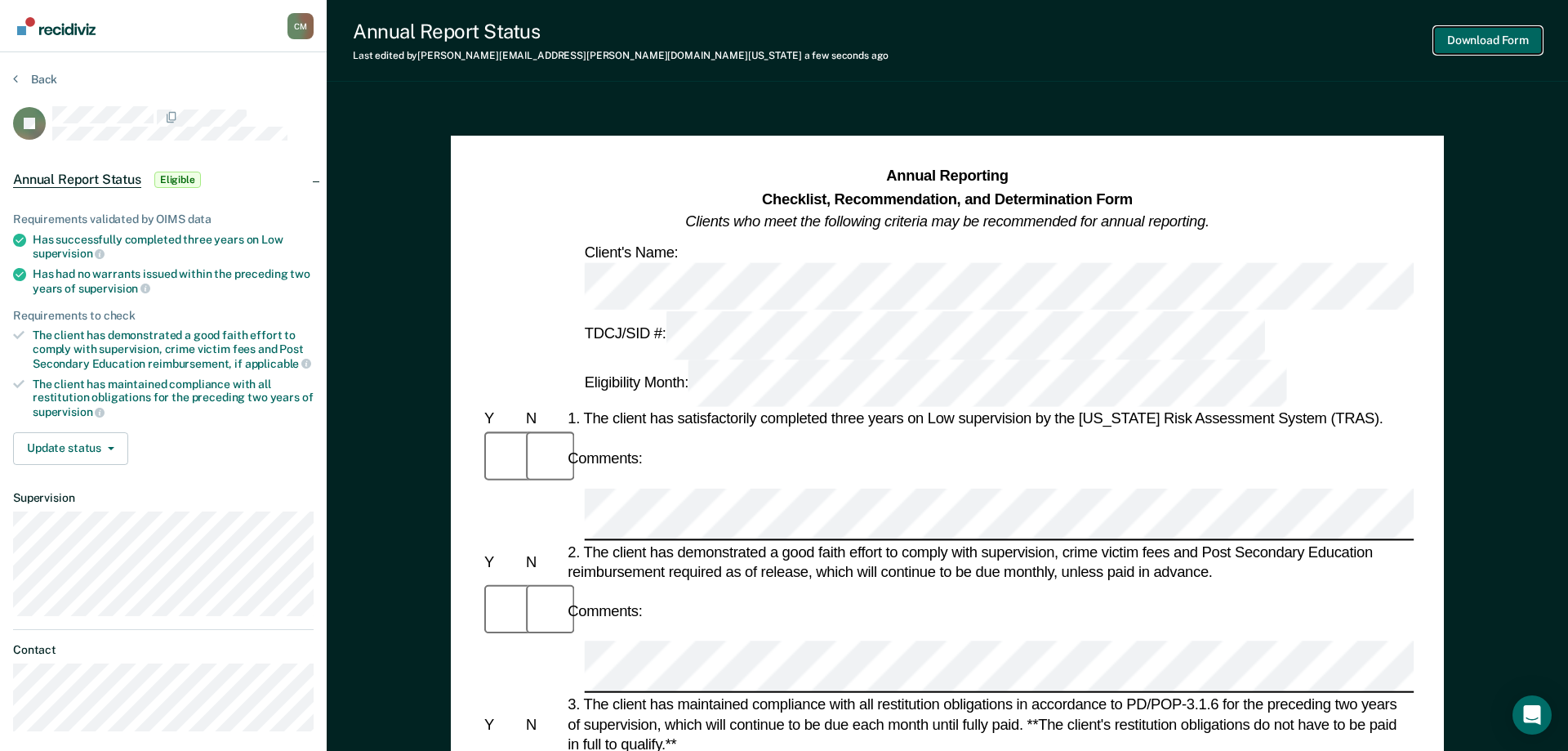
click at [1468, 40] on button "Download Form" at bounding box center [1487, 40] width 108 height 27
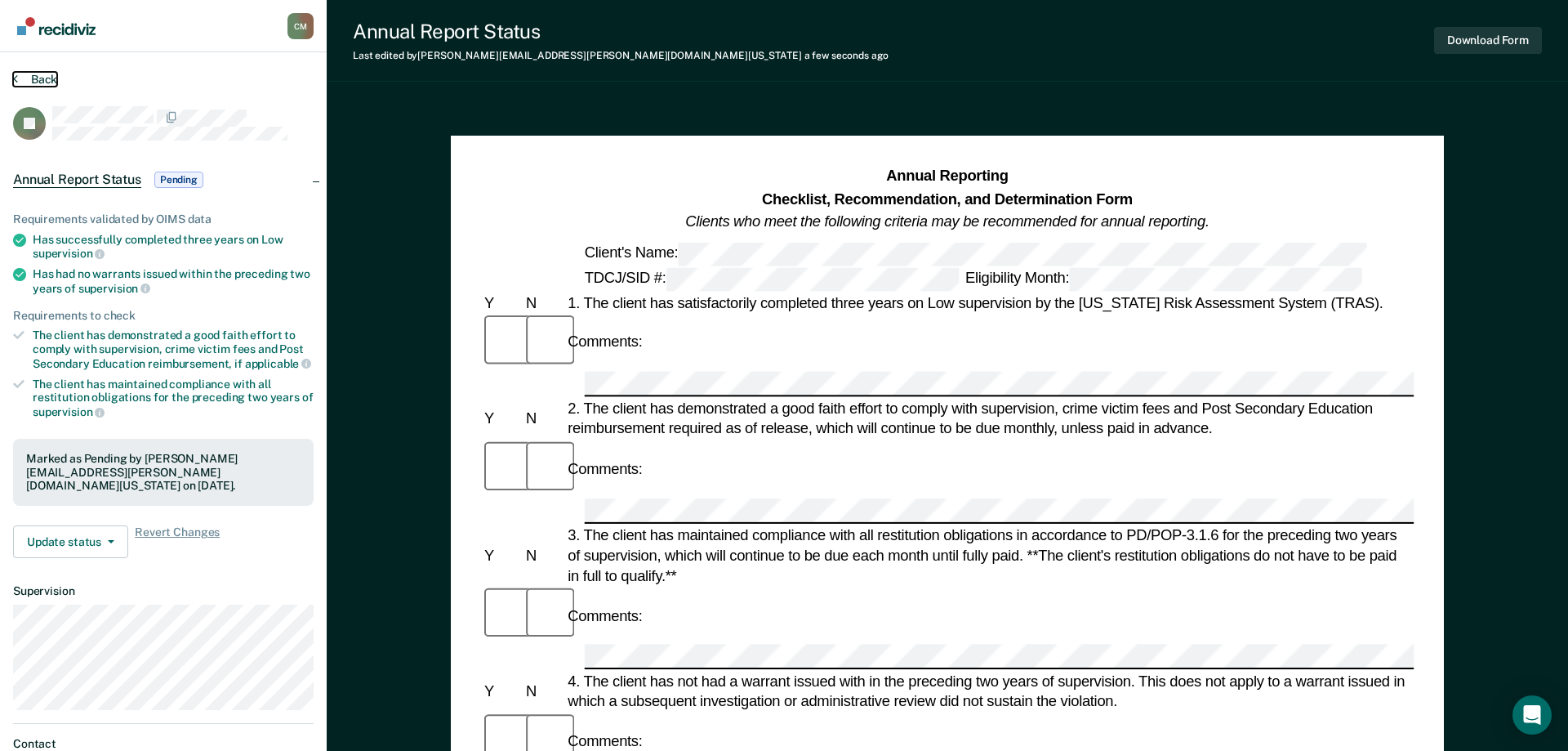
click at [46, 78] on button "Back" at bounding box center [35, 80] width 44 height 15
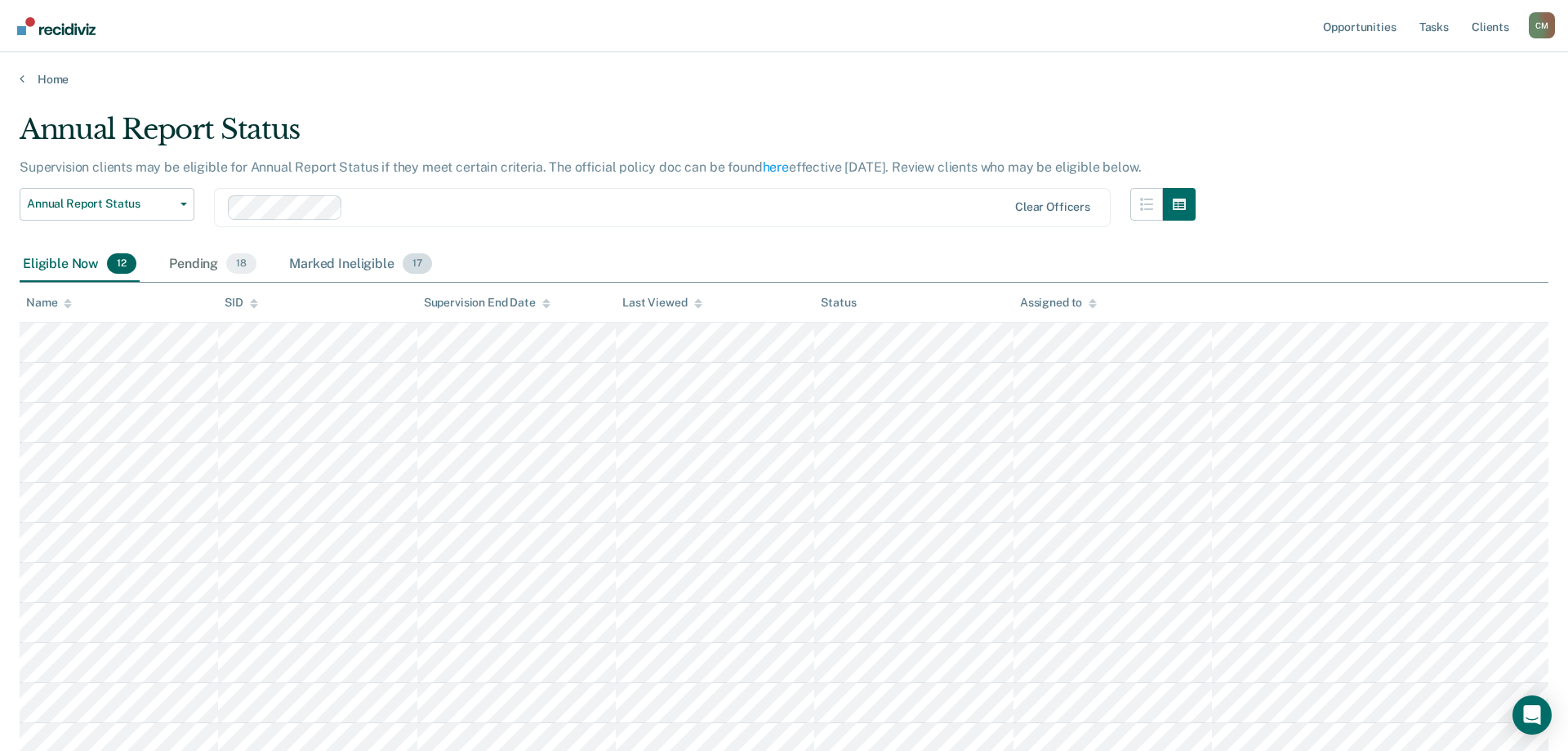
click at [354, 257] on div "Marked Ineligible 17" at bounding box center [360, 264] width 149 height 36
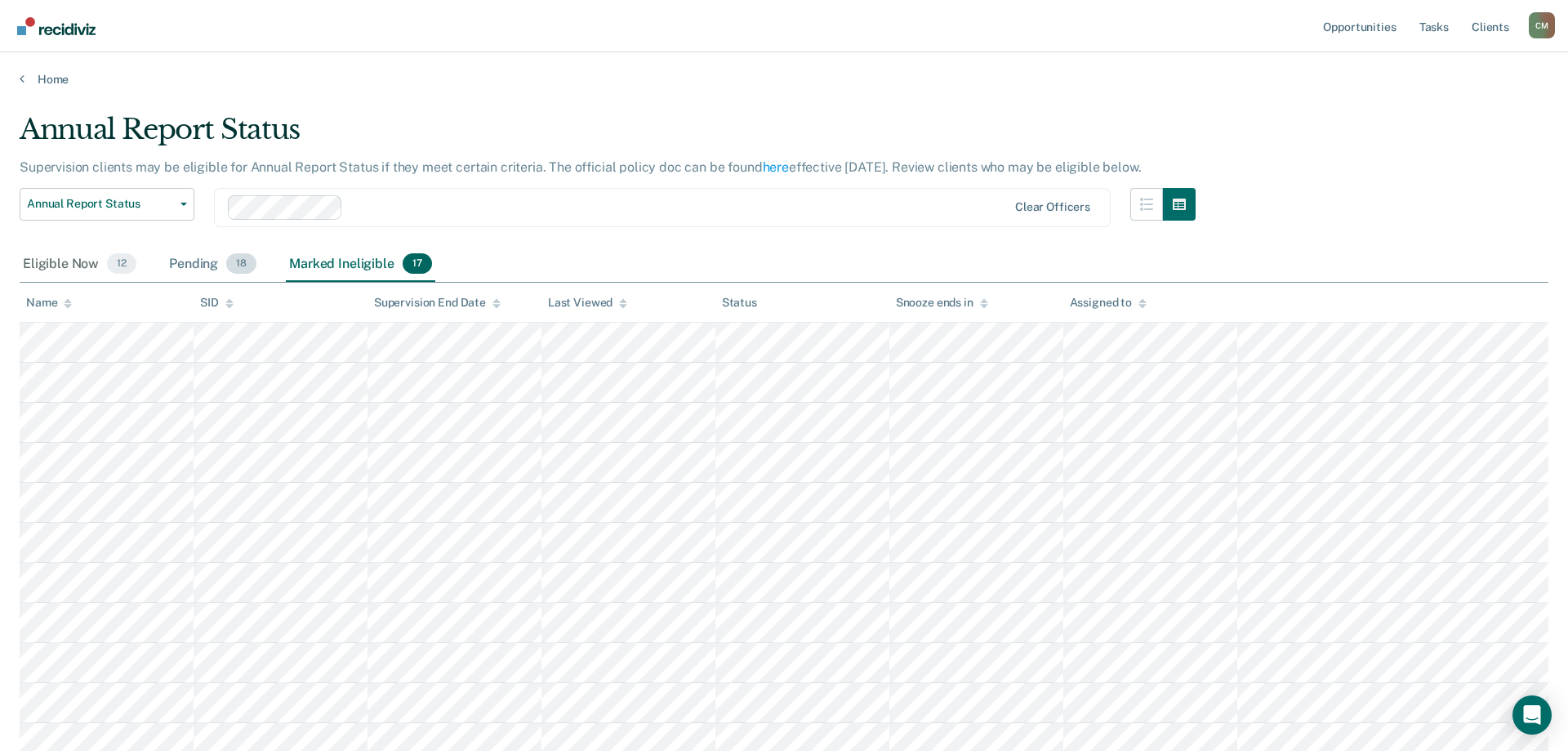
click at [191, 268] on div "Pending 18" at bounding box center [213, 264] width 94 height 36
click at [76, 266] on div "Eligible Now 12" at bounding box center [80, 264] width 120 height 36
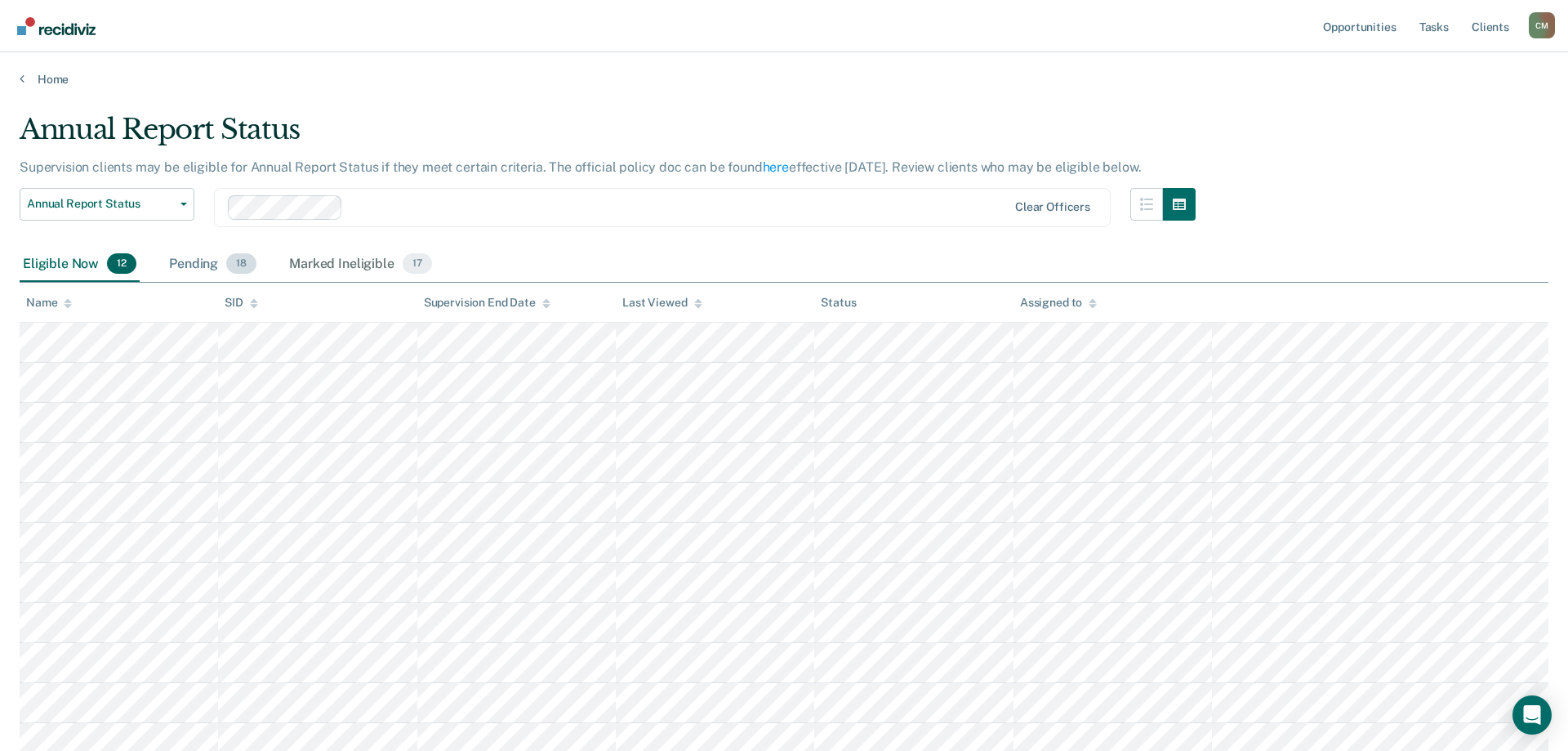
click at [214, 270] on div "Pending 18" at bounding box center [213, 264] width 94 height 36
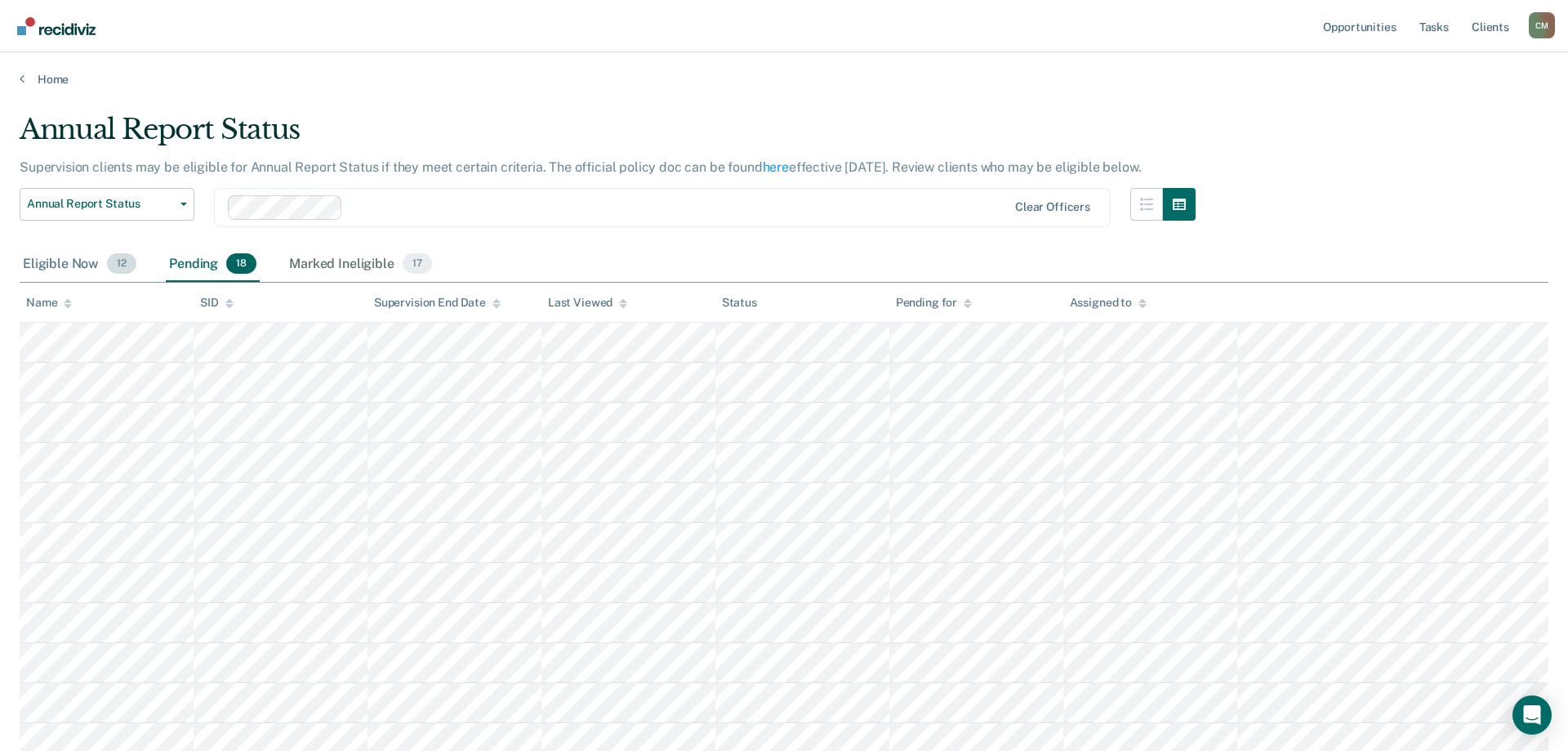
click at [67, 260] on div "Eligible Now 12" at bounding box center [80, 264] width 120 height 36
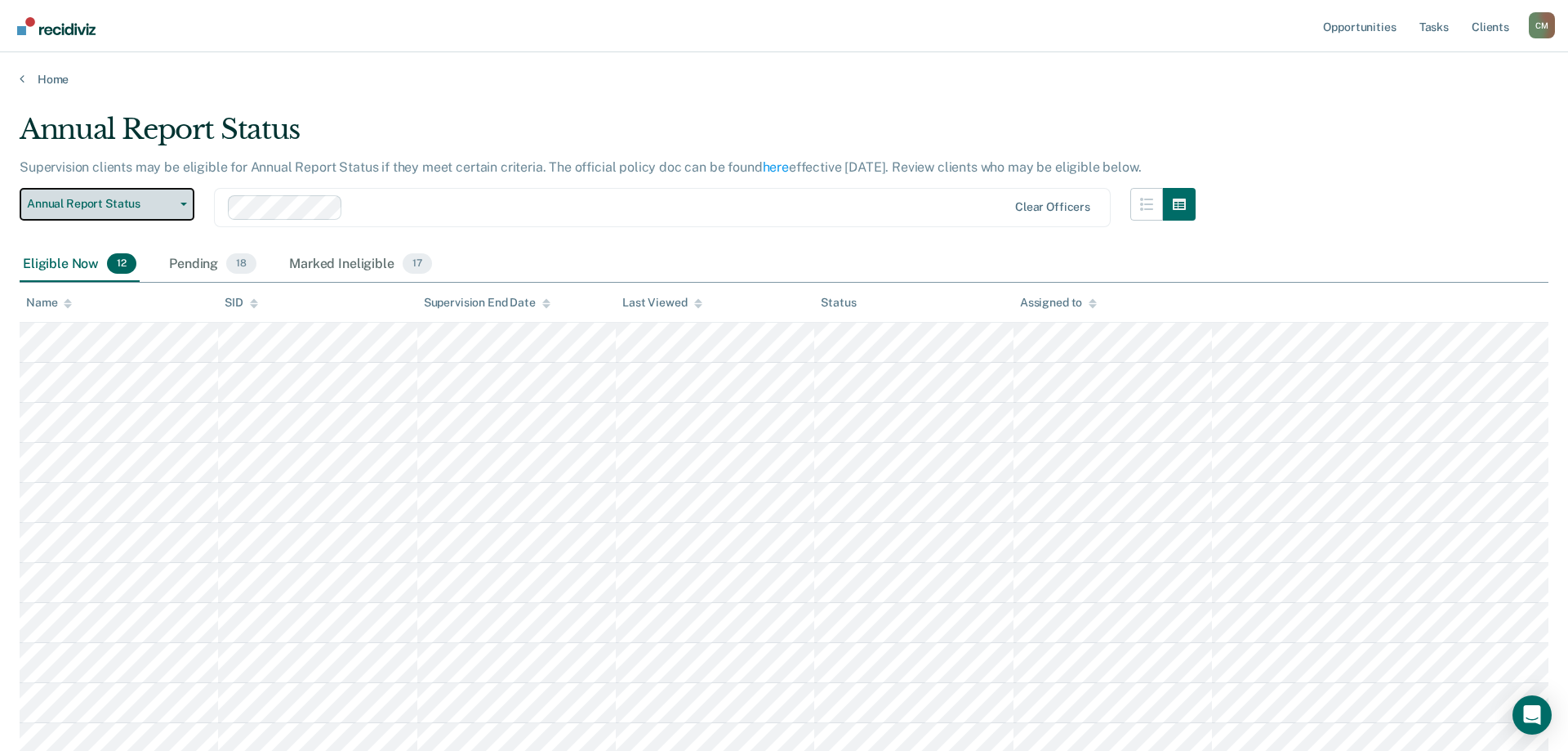
click at [186, 198] on button "Annual Report Status" at bounding box center [107, 203] width 174 height 33
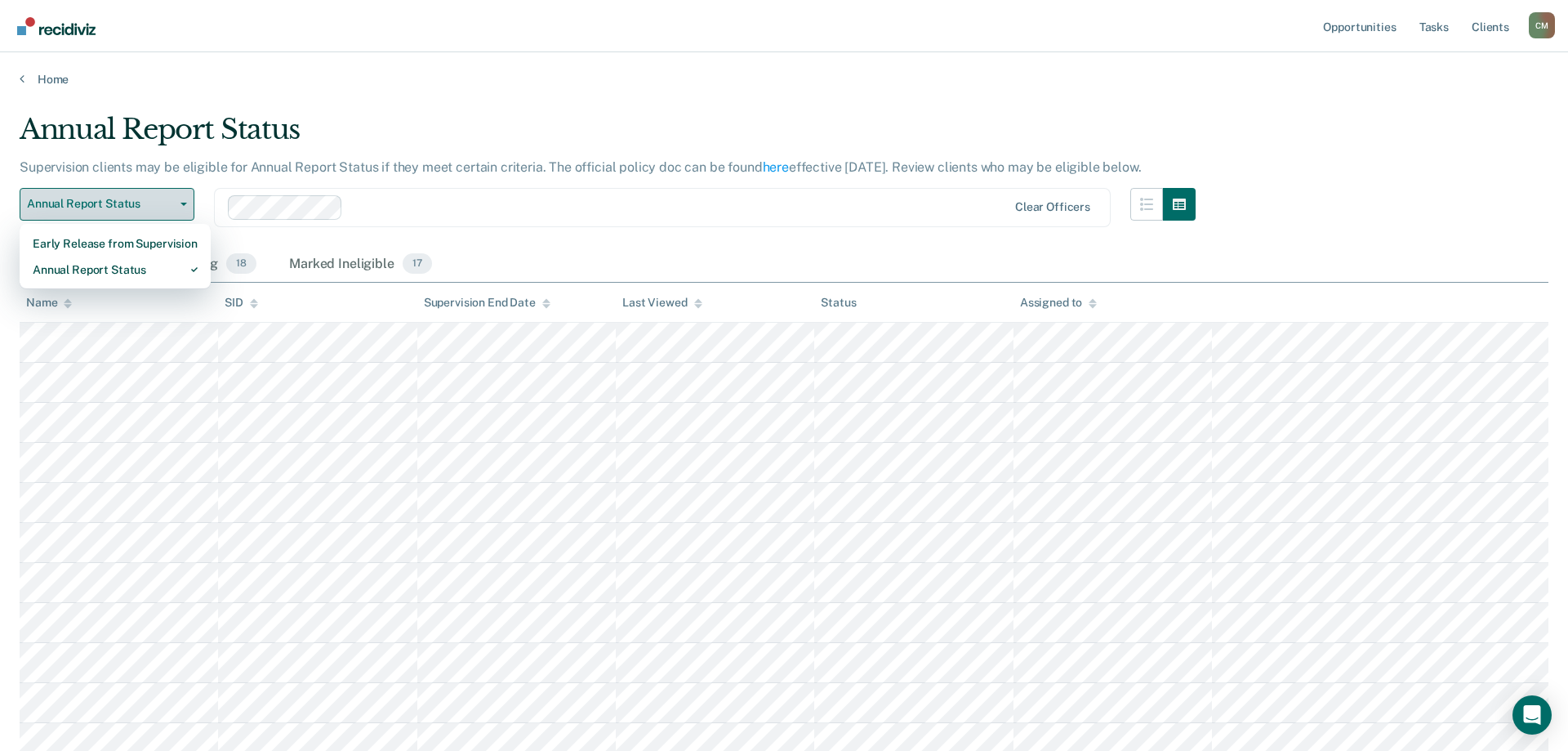
click at [186, 198] on button "Annual Report Status" at bounding box center [107, 203] width 174 height 33
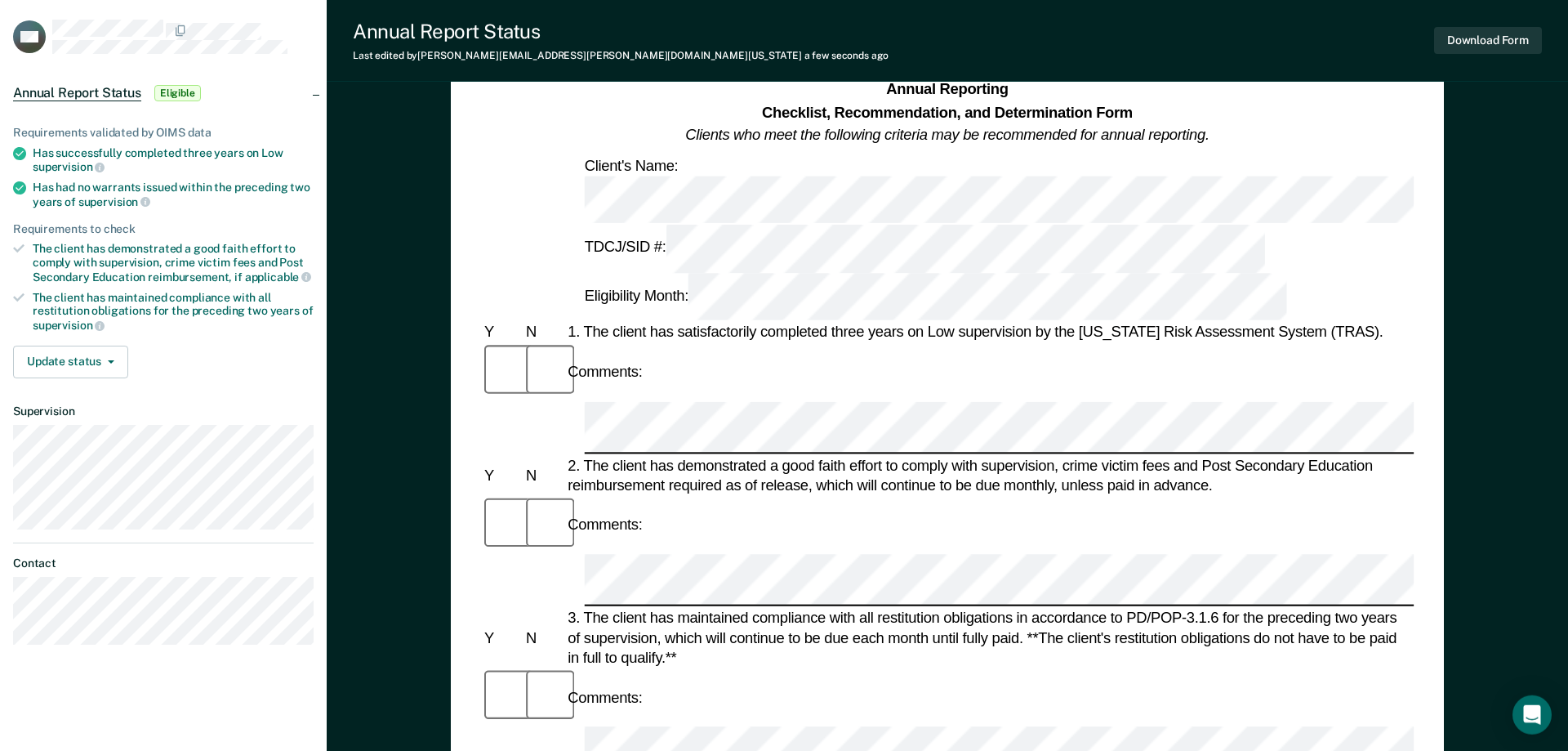
scroll to position [83, 0]
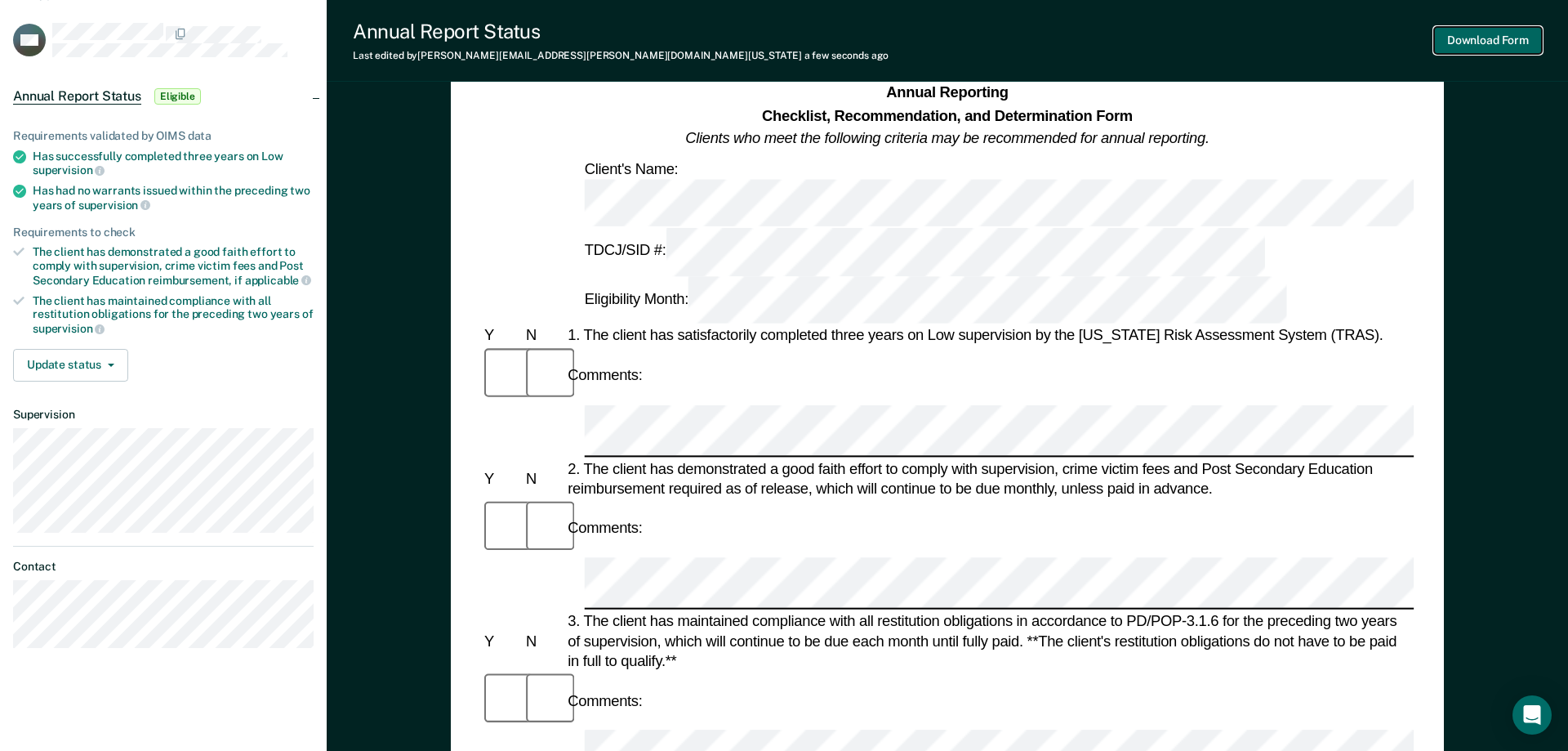
click at [1493, 46] on button "Download Form" at bounding box center [1487, 40] width 108 height 27
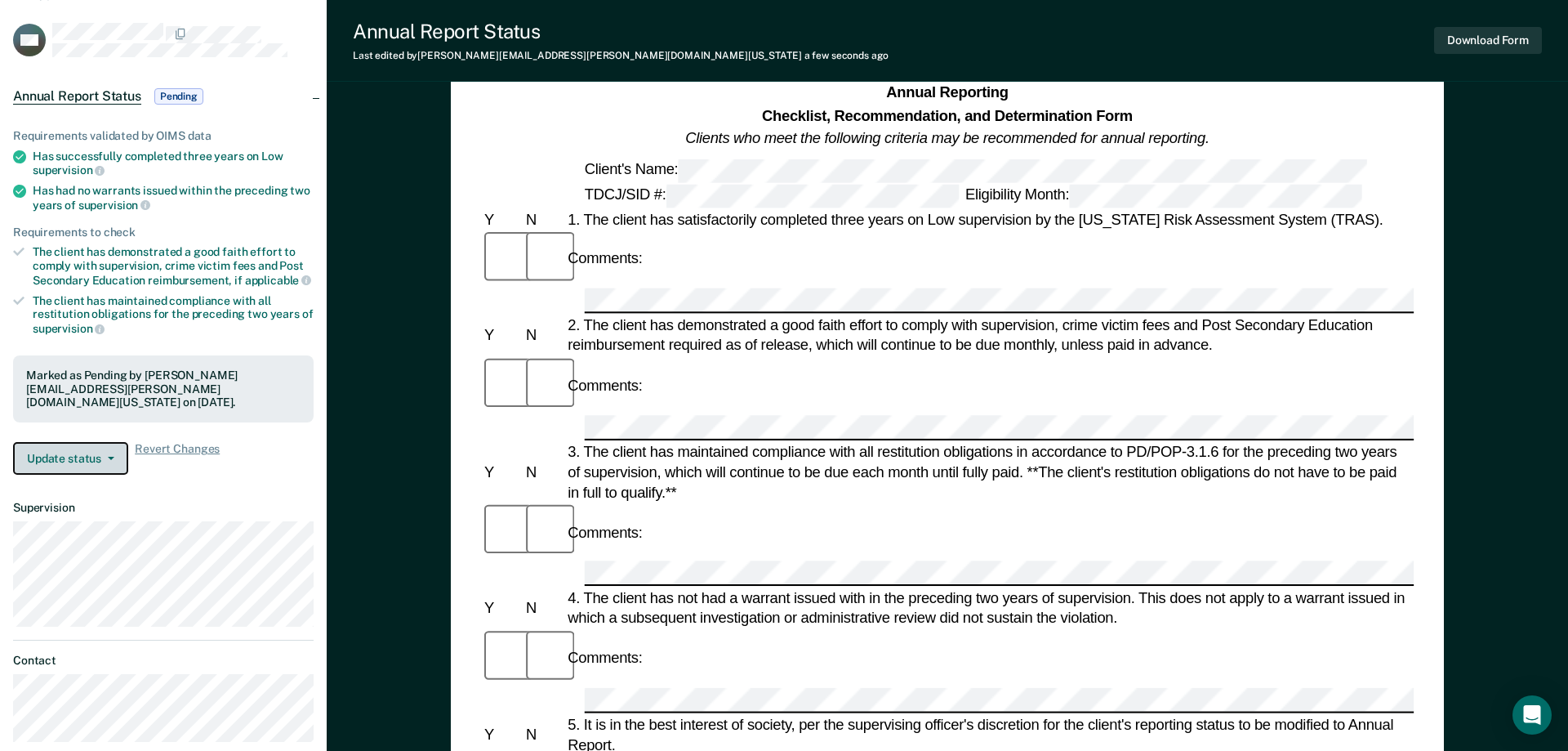
click at [71, 451] on button "Update status" at bounding box center [70, 458] width 115 height 33
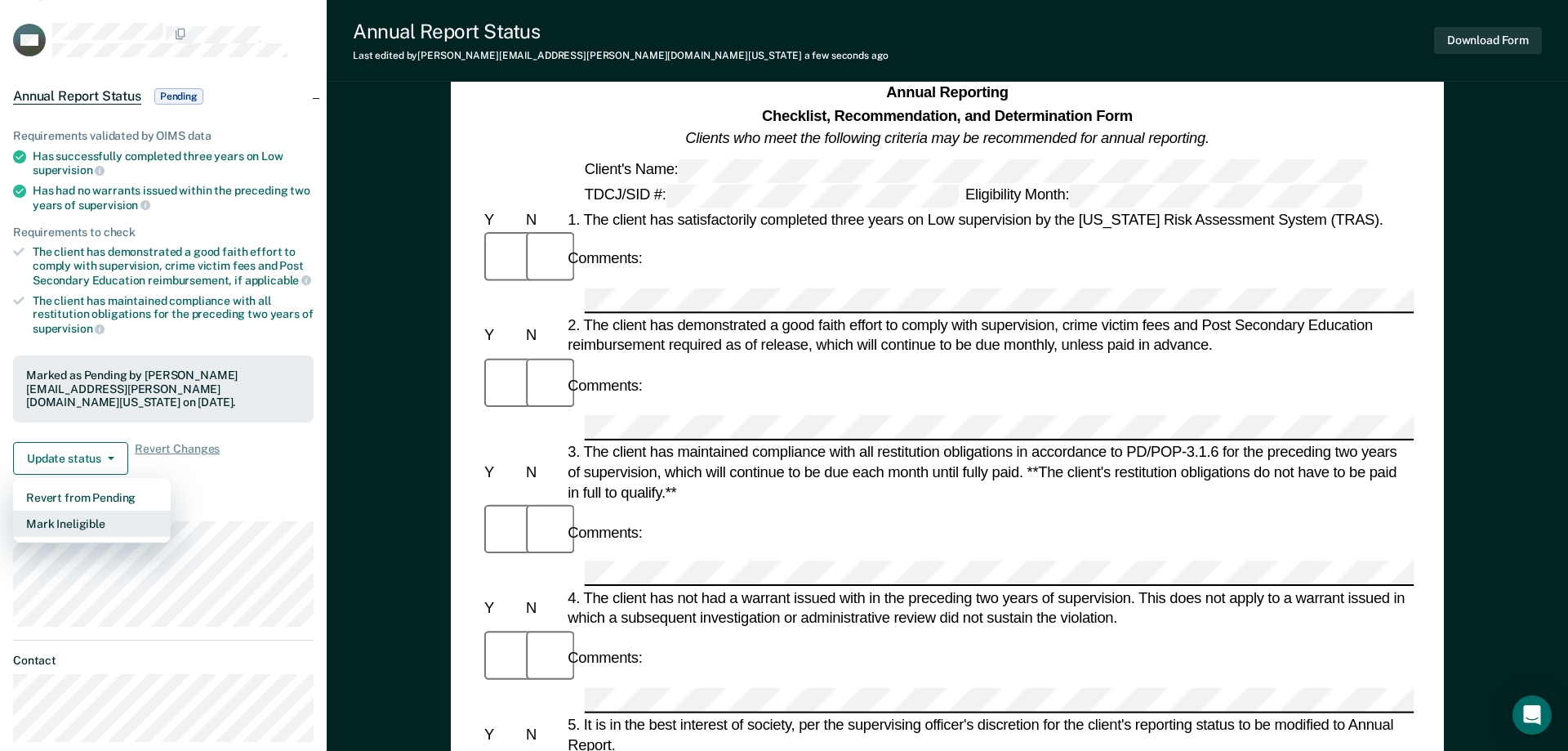
click at [101, 511] on button "Mark Ineligible" at bounding box center [92, 524] width 157 height 26
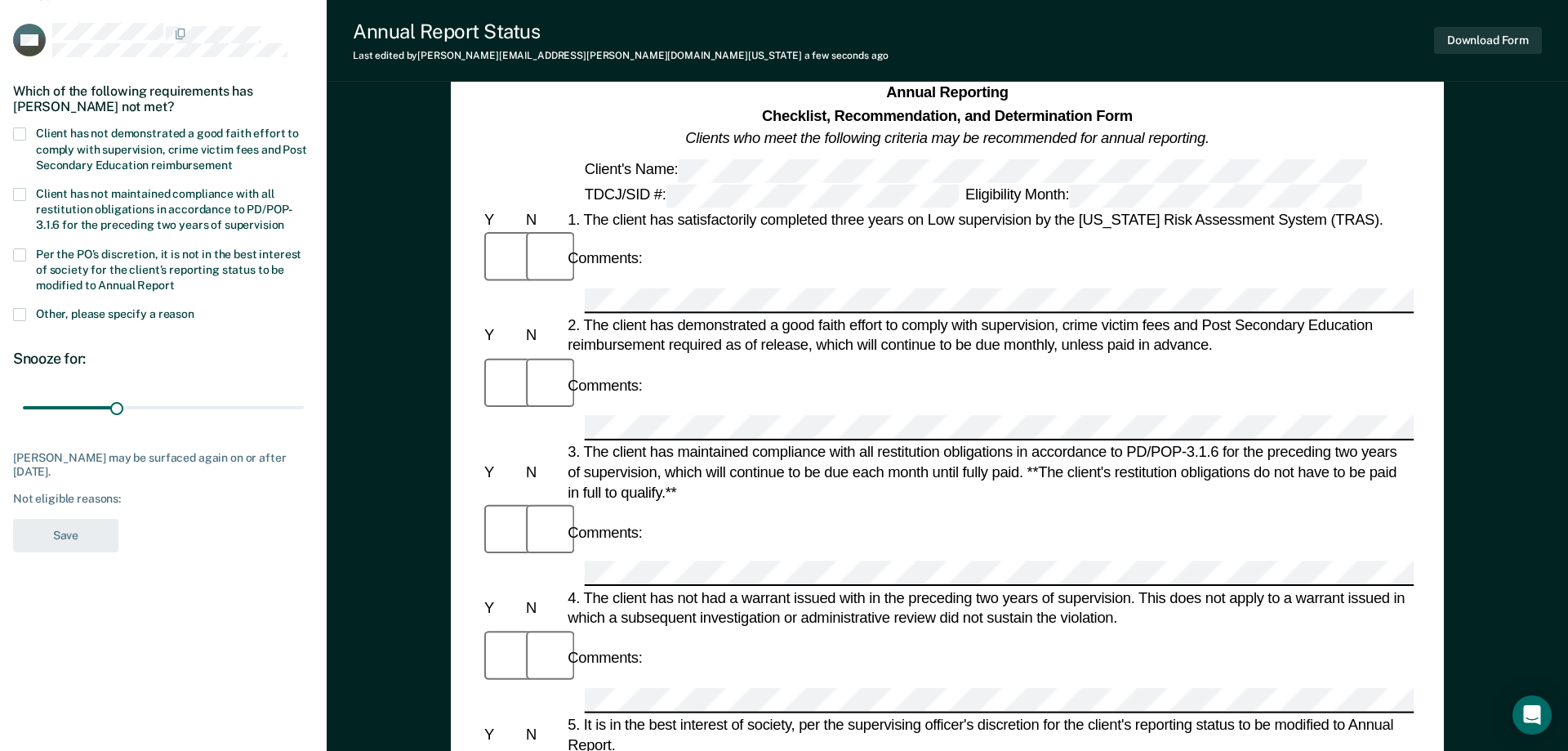
click at [26, 135] on label "Client has not demonstrated a good faith effort to comply with supervision, cri…" at bounding box center [163, 151] width 301 height 48
click at [231, 159] on input "Client has not demonstrated a good faith effort to comply with supervision, cri…" at bounding box center [231, 159] width 0 height 0
click at [22, 253] on span at bounding box center [20, 255] width 13 height 13
click at [174, 279] on input "Per the PO’s discretion, it is not in the best interest of society for the clie…" at bounding box center [174, 279] width 0 height 0
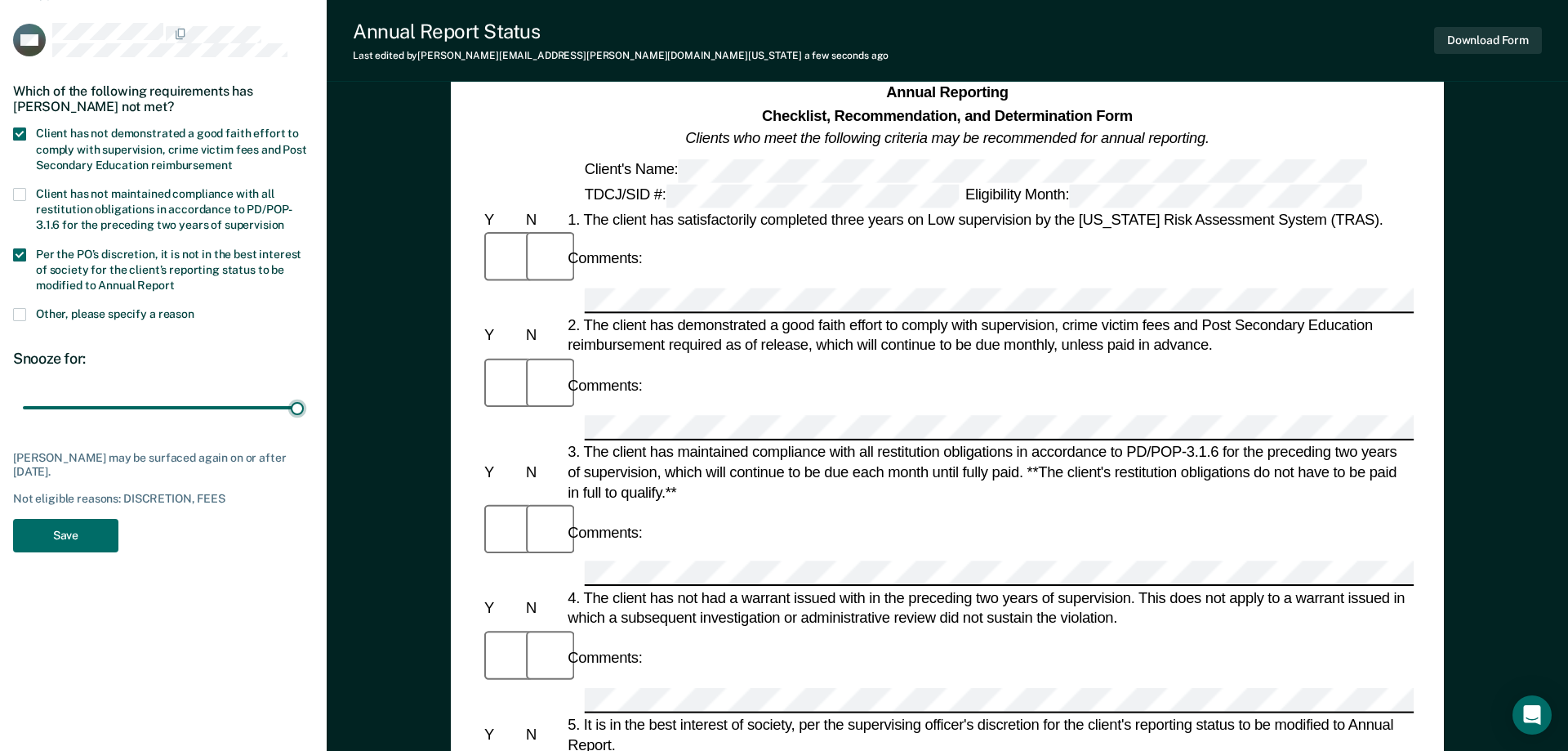
drag, startPoint x: 112, startPoint y: 410, endPoint x: 359, endPoint y: 412, distance: 247.0
type input "90"
click at [304, 410] on input "range" at bounding box center [163, 408] width 281 height 28
click at [57, 524] on button "Save" at bounding box center [66, 535] width 105 height 34
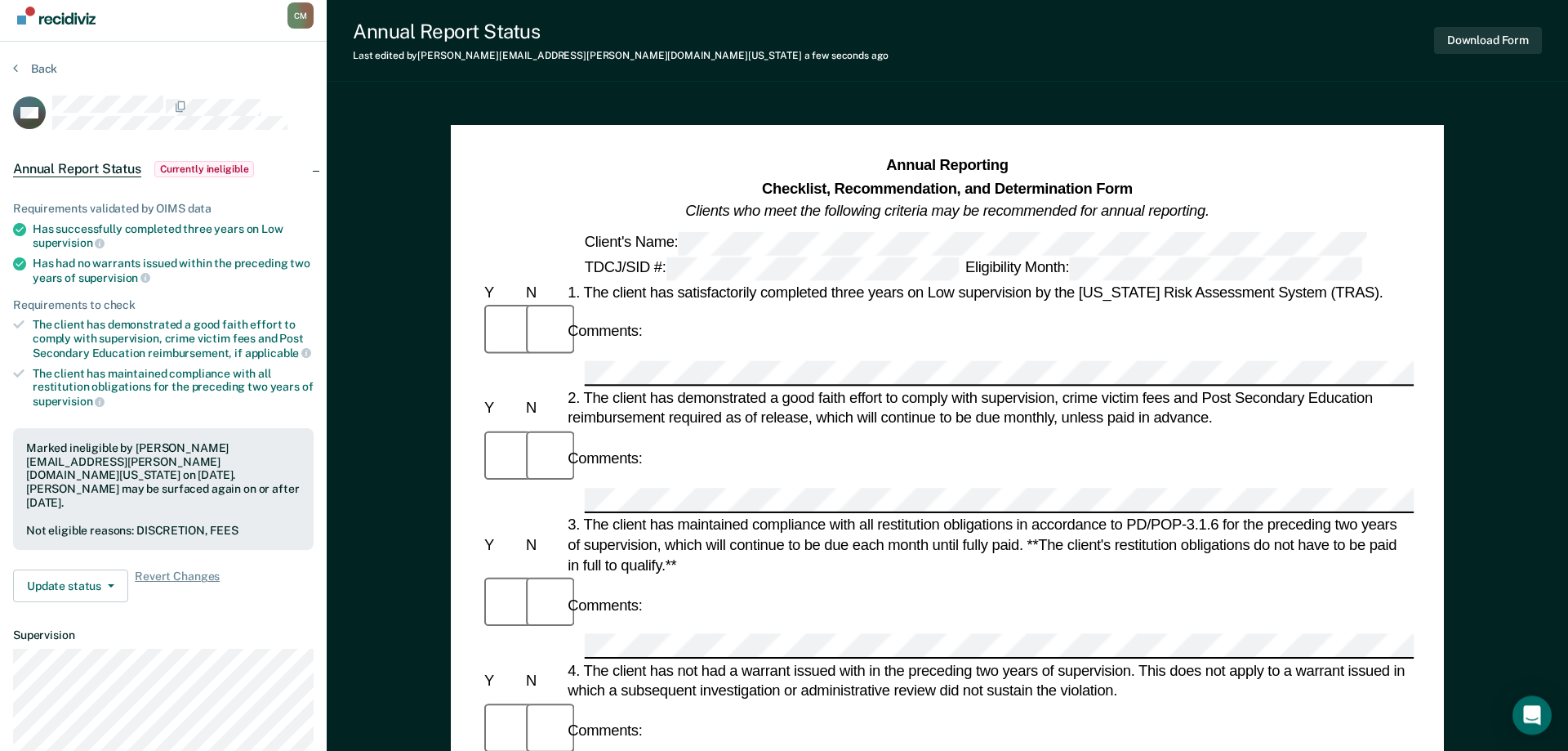
scroll to position [0, 0]
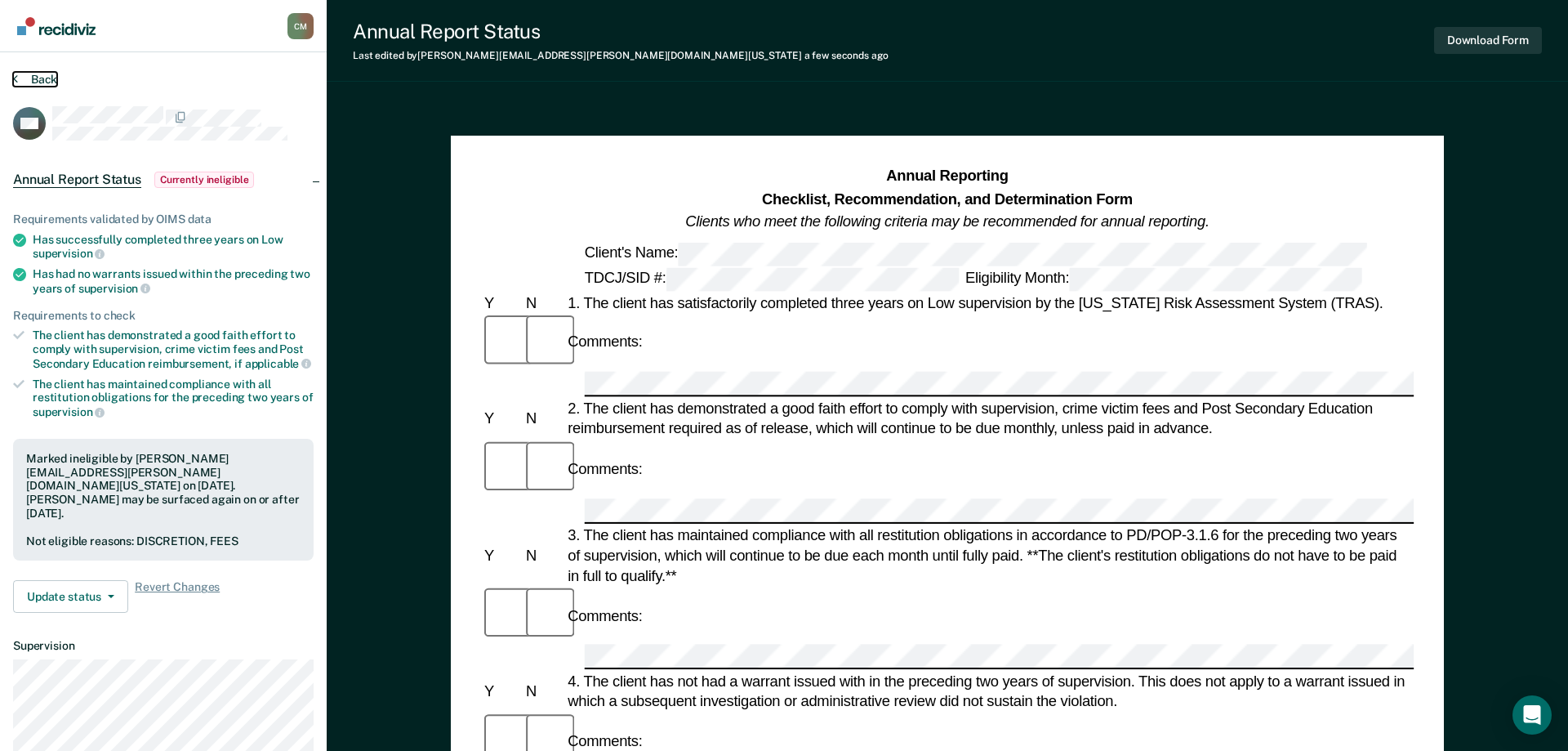
click at [48, 80] on button "Back" at bounding box center [35, 80] width 44 height 15
